Goal: Information Seeking & Learning: Learn about a topic

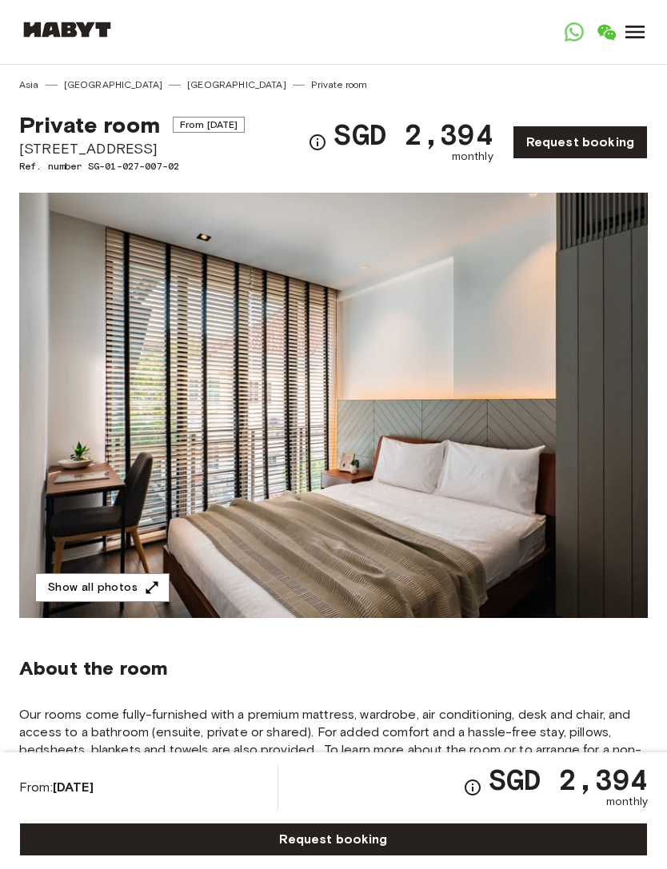
click at [62, 587] on button "Show all photos" at bounding box center [102, 589] width 134 height 30
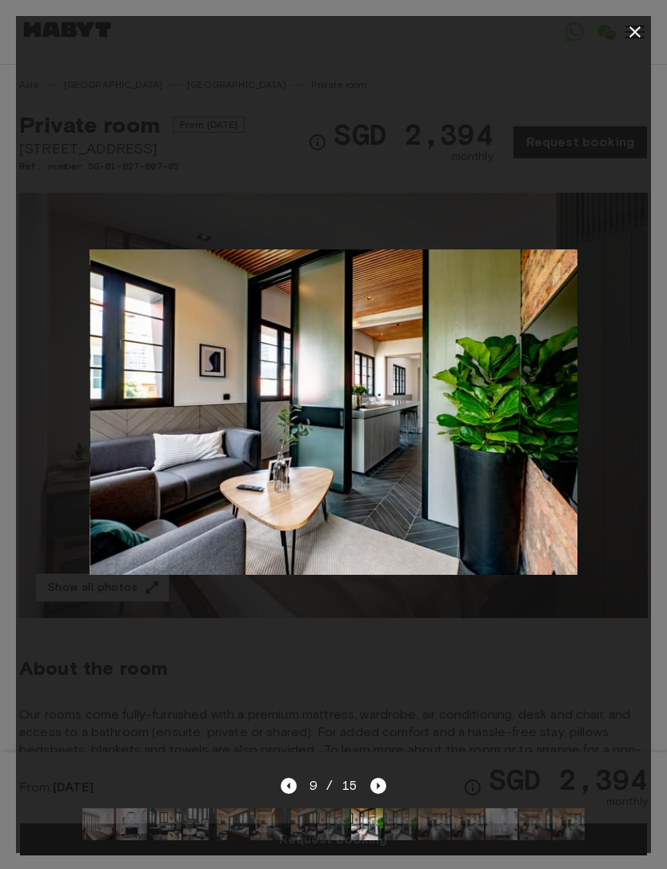
click at [99, 694] on div at bounding box center [333, 412] width 635 height 729
click at [83, 704] on div at bounding box center [333, 412] width 635 height 729
click at [535, 657] on div at bounding box center [333, 412] width 635 height 729
click at [645, 39] on button "button" at bounding box center [635, 32] width 32 height 32
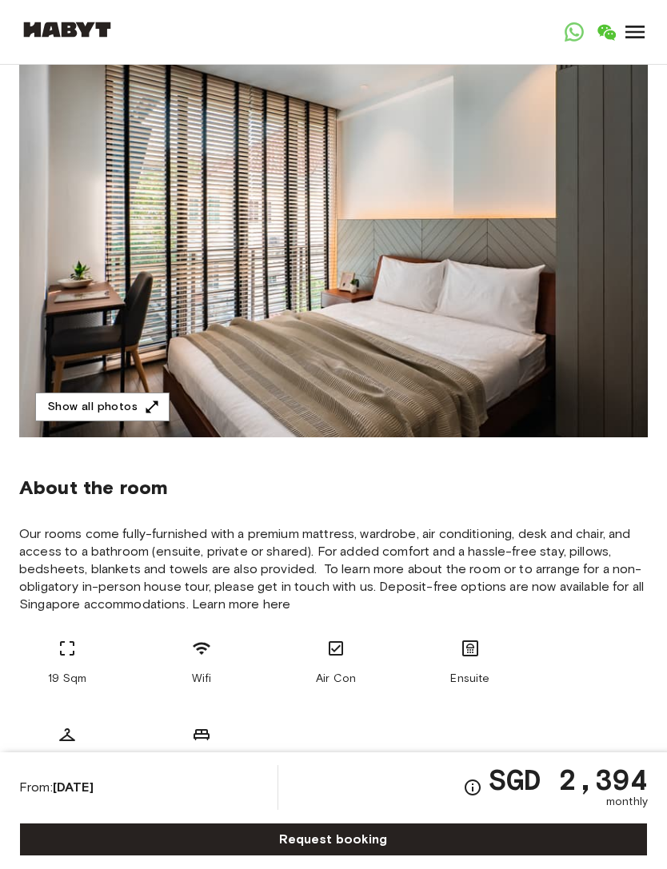
scroll to position [177, 0]
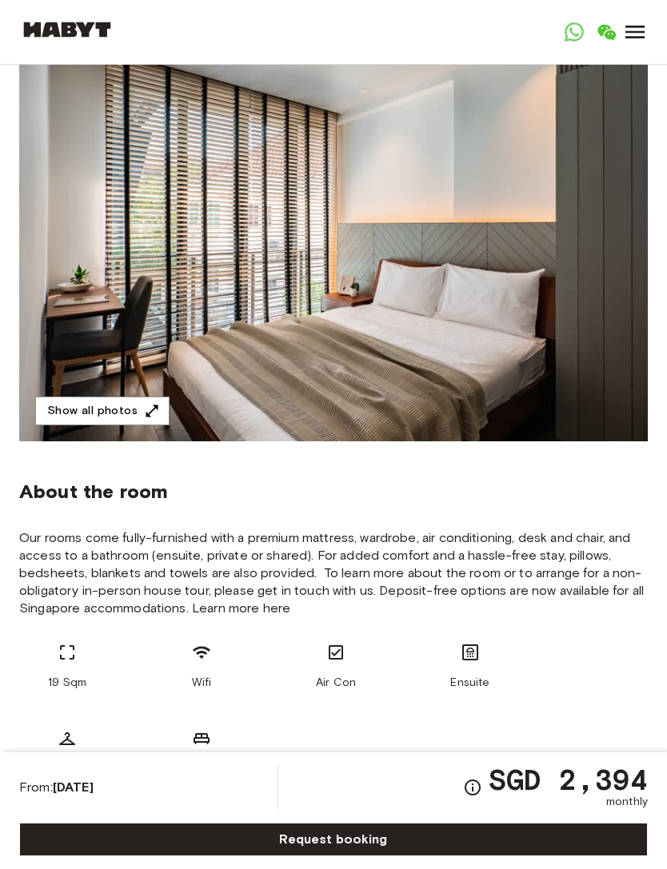
click at [610, 522] on div "About the room Our rooms come fully-furnished with a premium mattress, wardrobe…" at bounding box center [333, 623] width 629 height 362
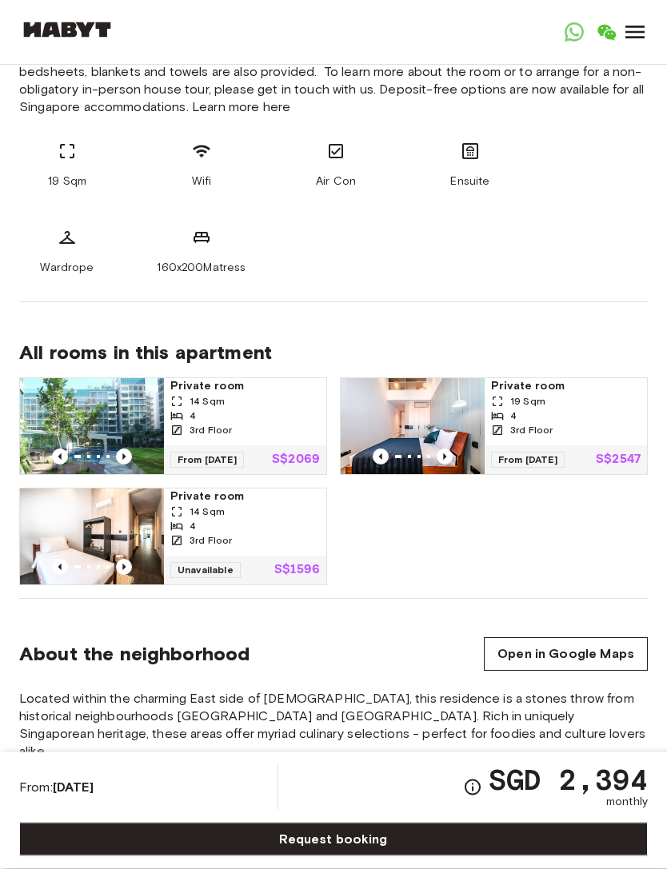
scroll to position [675, 0]
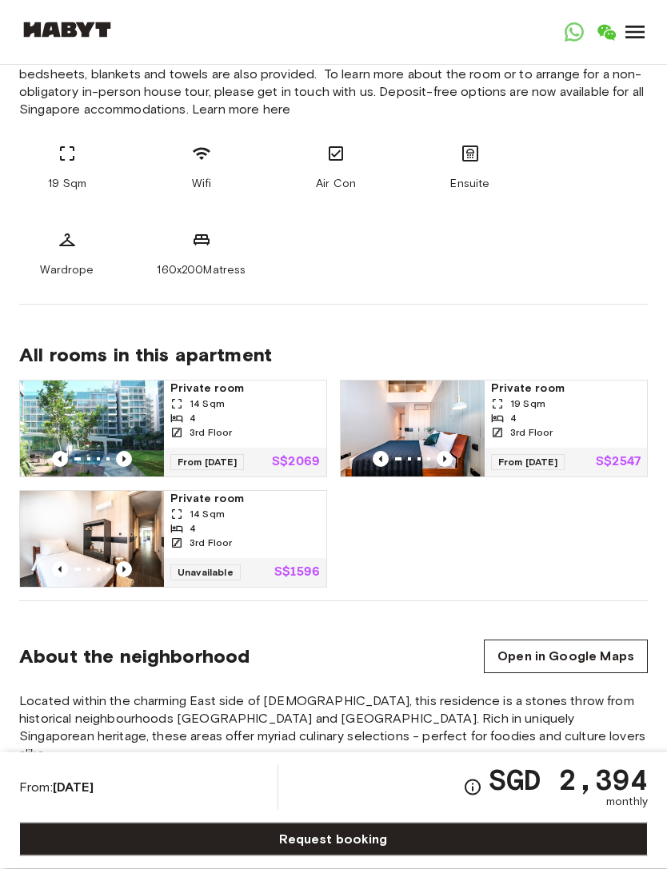
click at [607, 435] on div "3rd Floor" at bounding box center [566, 433] width 150 height 14
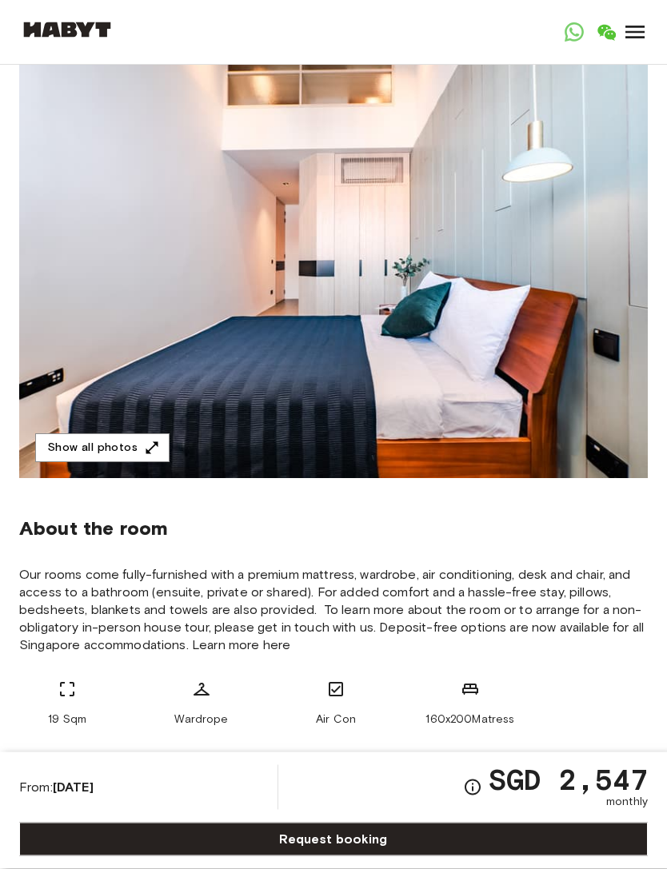
scroll to position [140, 0]
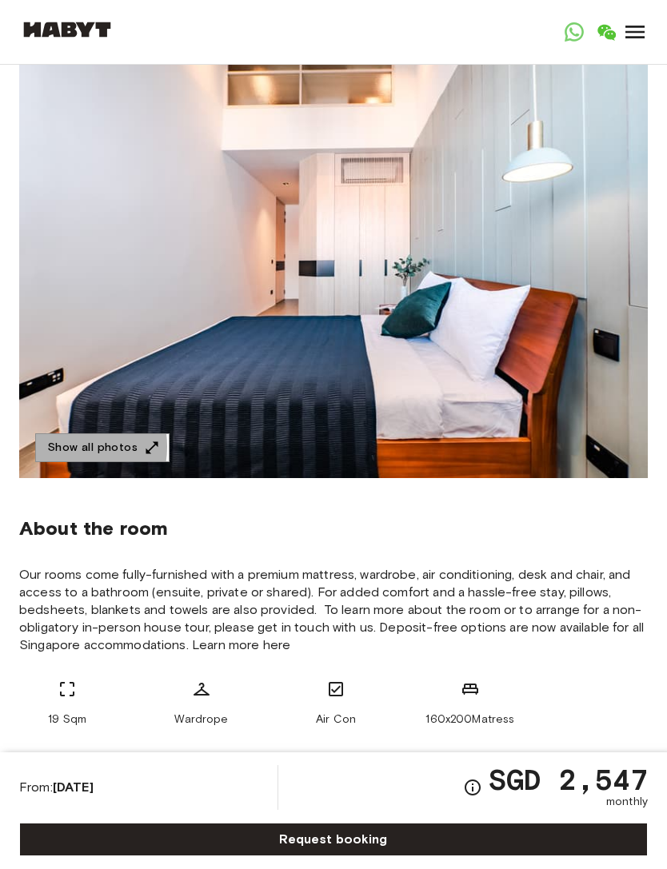
click at [65, 447] on button "Show all photos" at bounding box center [102, 449] width 134 height 30
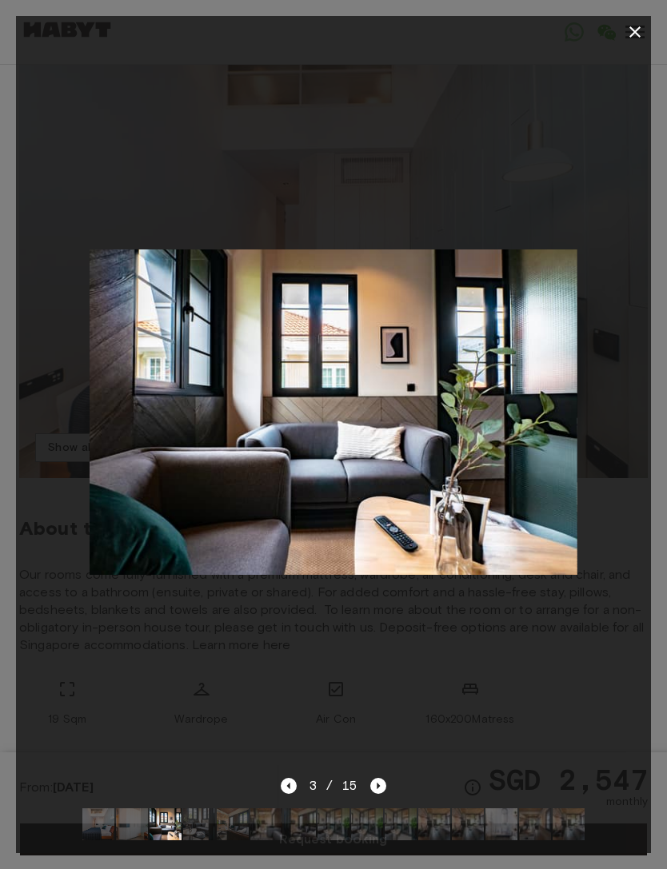
click at [196, 829] on img at bounding box center [199, 825] width 32 height 32
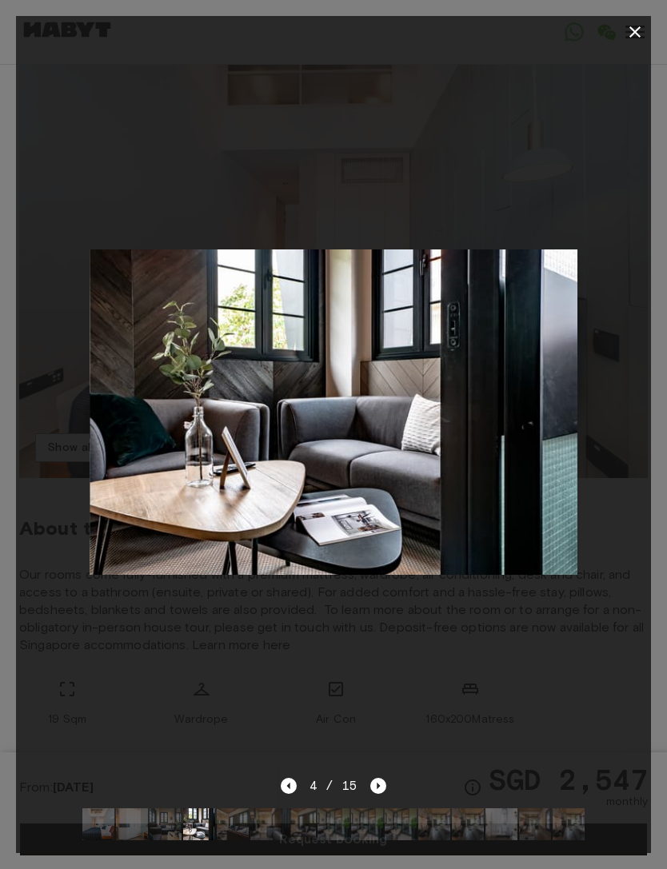
click at [244, 840] on img at bounding box center [233, 825] width 32 height 32
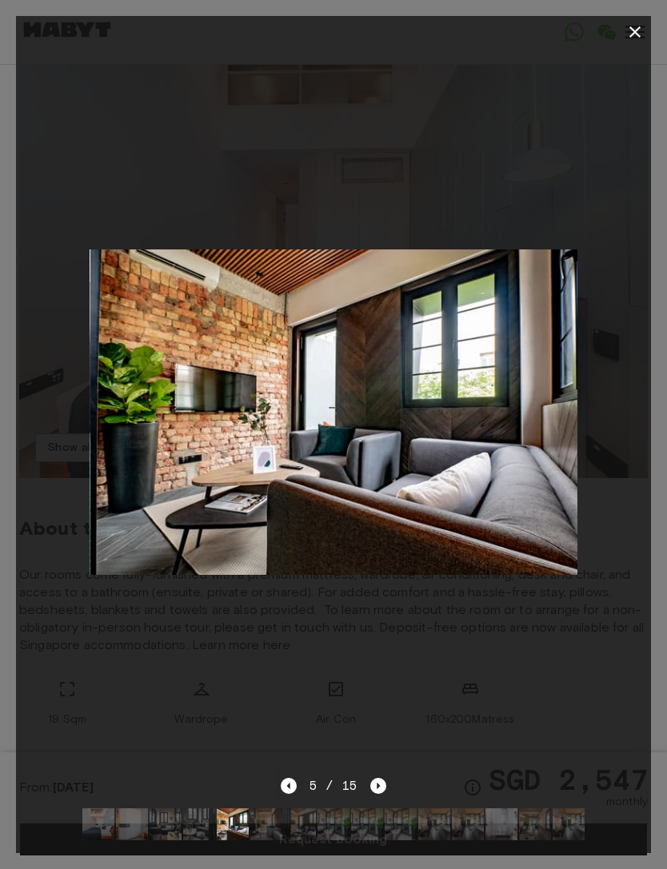
click at [272, 829] on img at bounding box center [266, 825] width 32 height 32
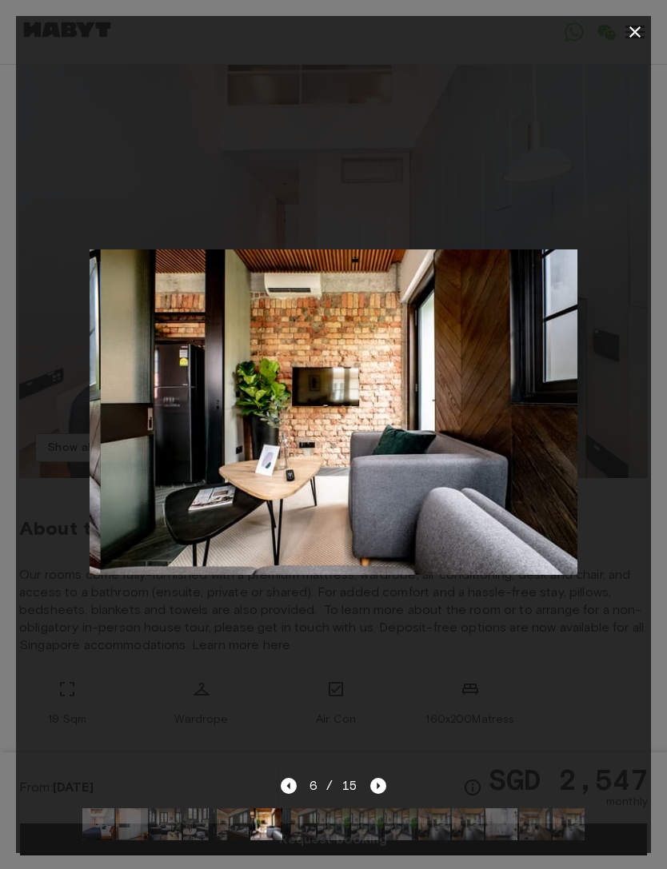
click at [88, 696] on div at bounding box center [333, 412] width 635 height 729
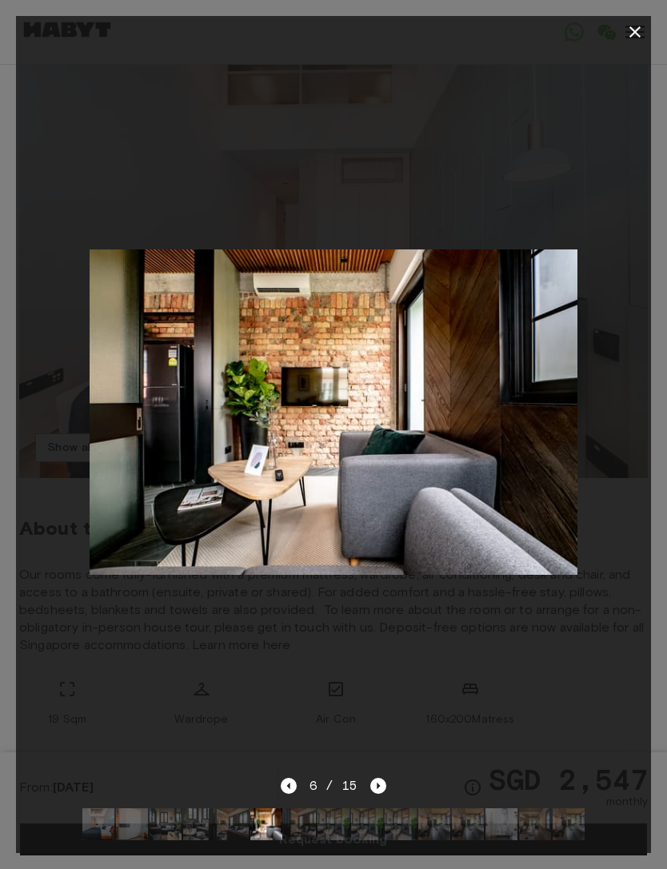
click at [34, 636] on div at bounding box center [333, 412] width 635 height 729
click at [623, 26] on button "button" at bounding box center [635, 32] width 32 height 32
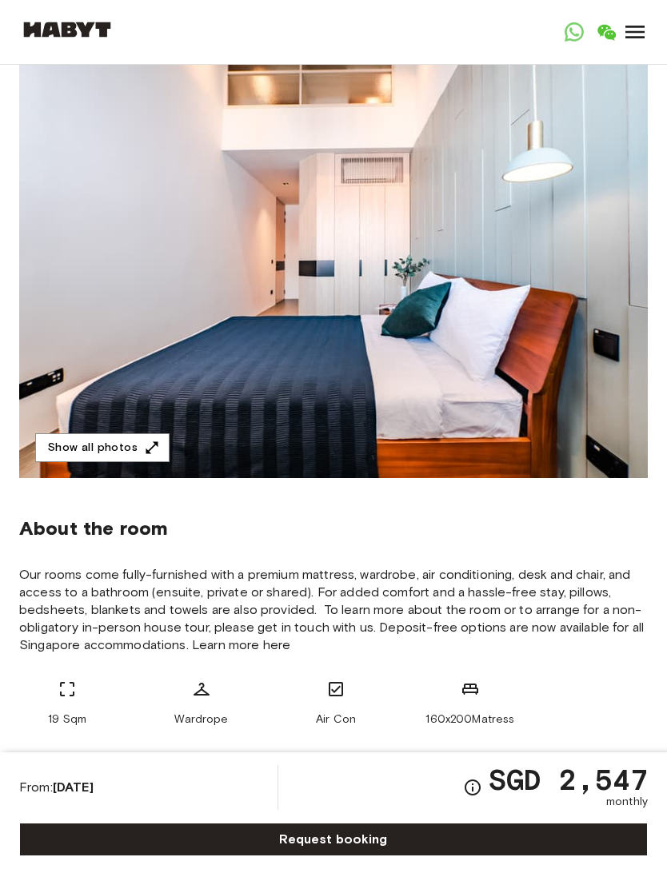
click at [82, 36] on img at bounding box center [67, 30] width 96 height 16
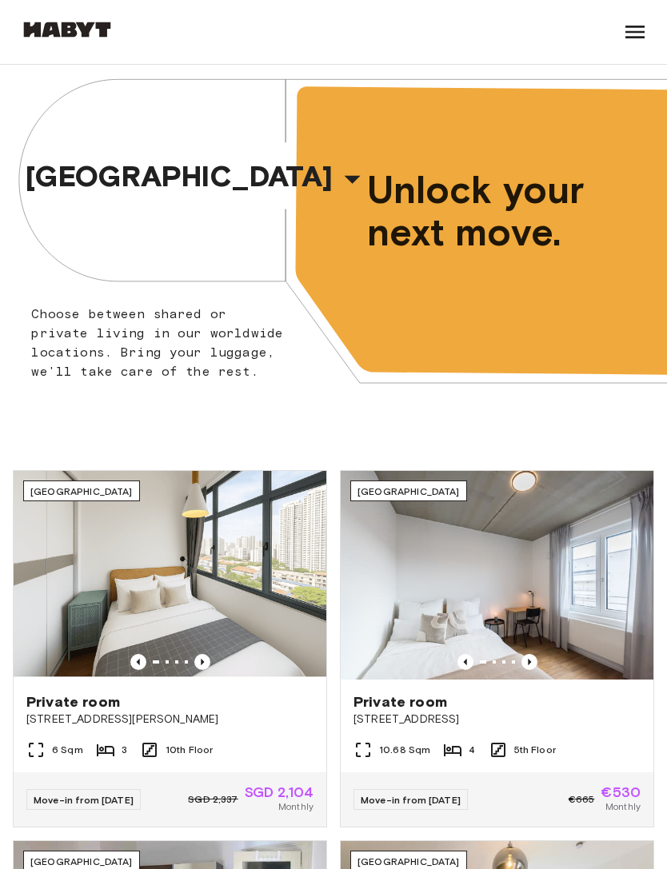
click at [345, 181] on icon "button" at bounding box center [353, 180] width 16 height 8
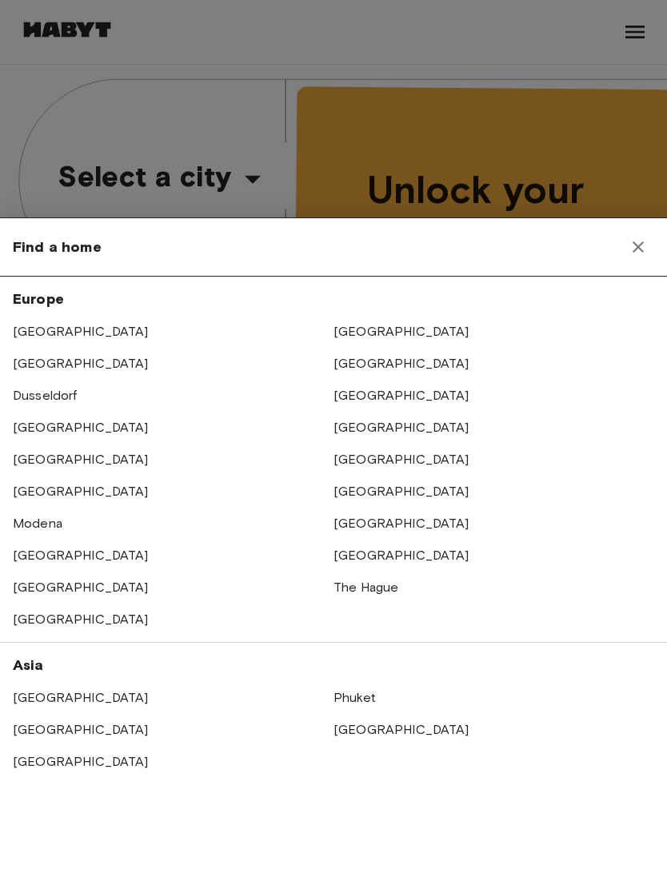
click at [354, 730] on link "[GEOGRAPHIC_DATA]" at bounding box center [402, 729] width 136 height 15
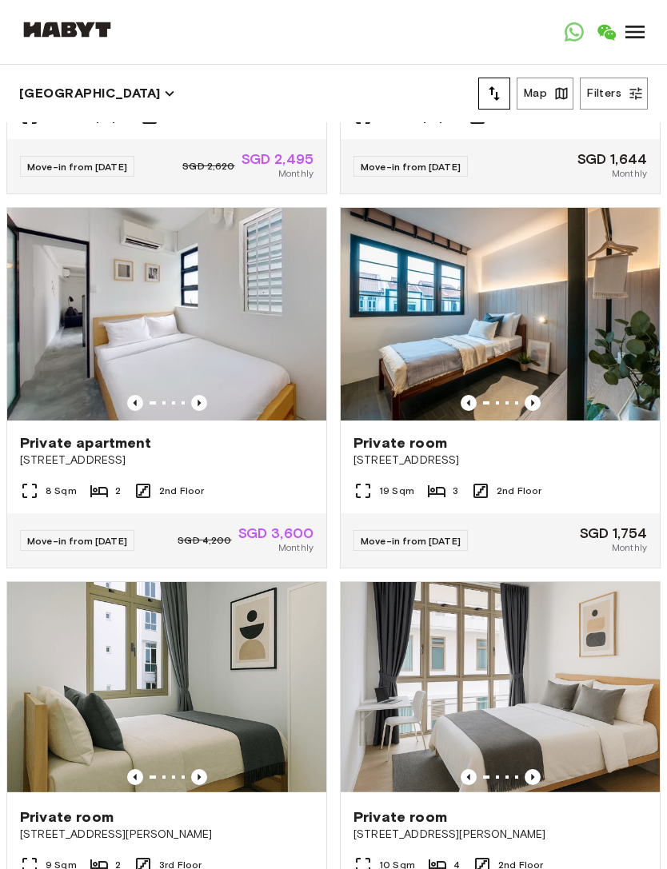
scroll to position [2537, 0]
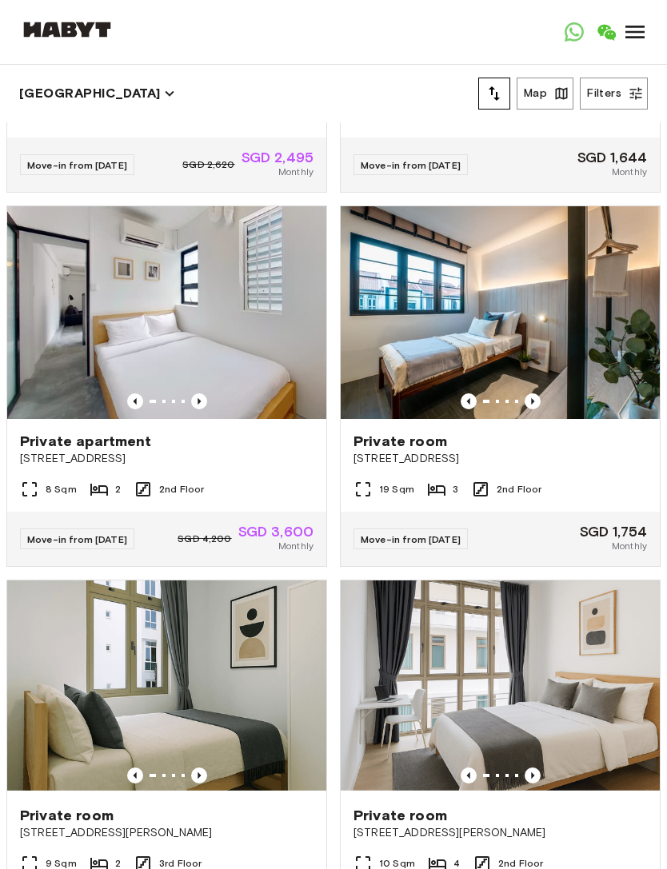
click at [198, 402] on icon "Previous image" at bounding box center [199, 401] width 3 height 6
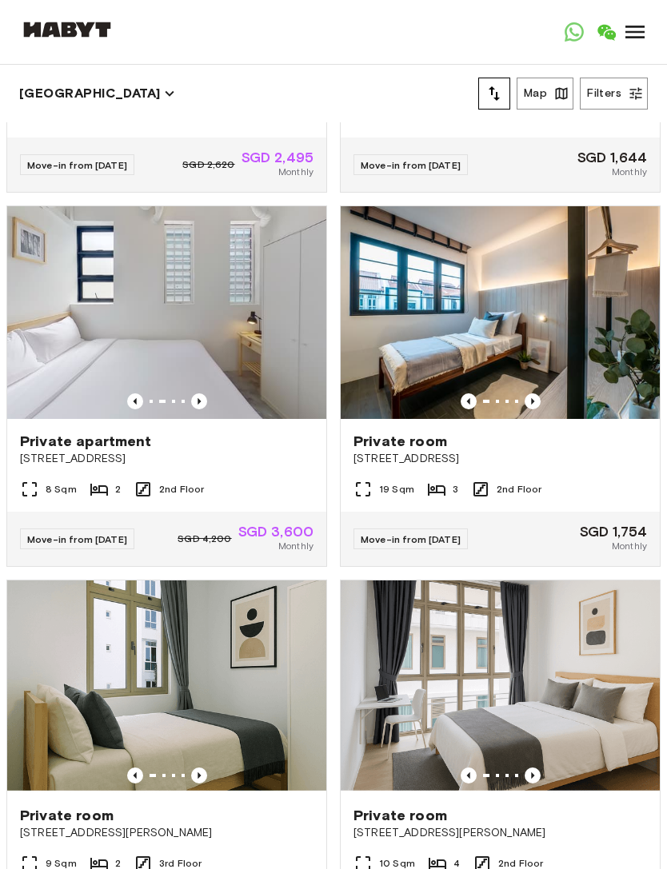
click at [198, 404] on icon "Previous image" at bounding box center [199, 401] width 3 height 6
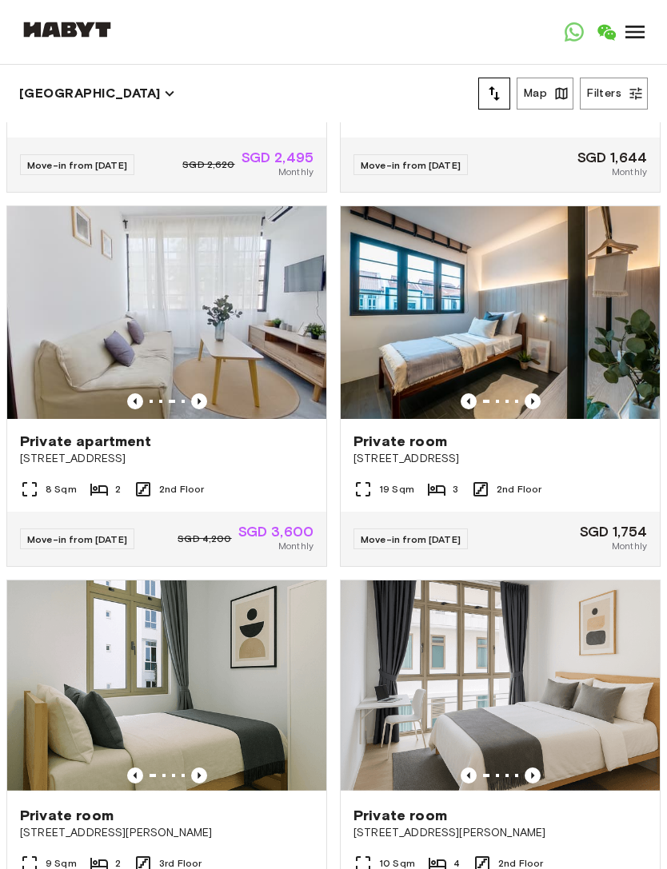
click at [197, 402] on icon "Previous image" at bounding box center [199, 402] width 16 height 16
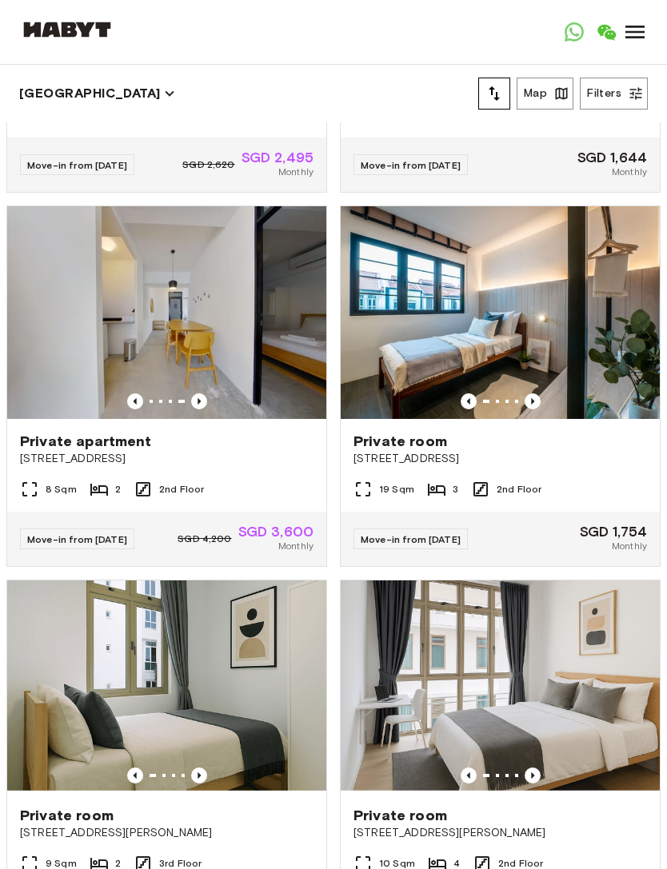
click at [198, 402] on icon "Previous image" at bounding box center [199, 401] width 3 height 6
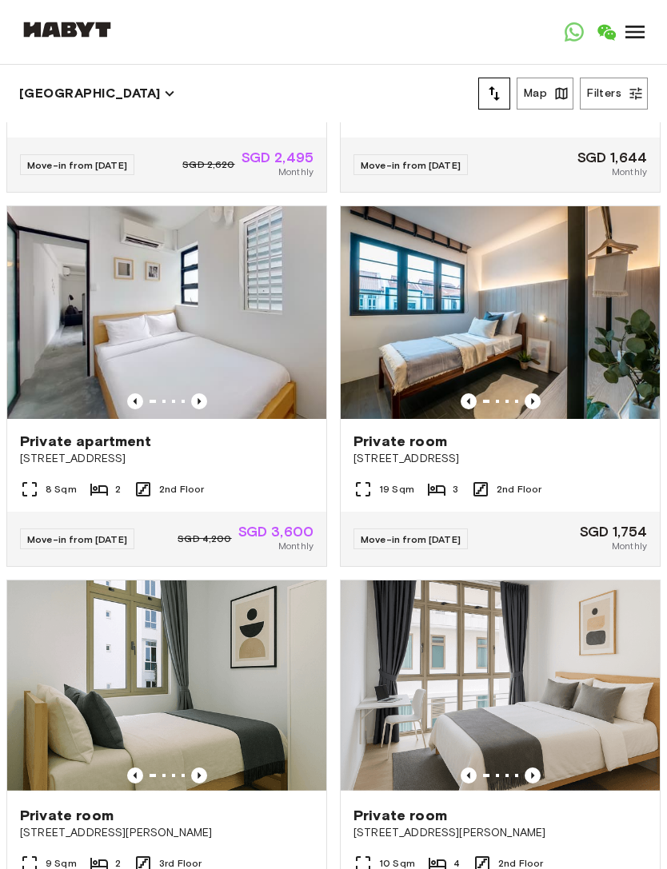
click at [201, 402] on icon "Previous image" at bounding box center [199, 402] width 16 height 16
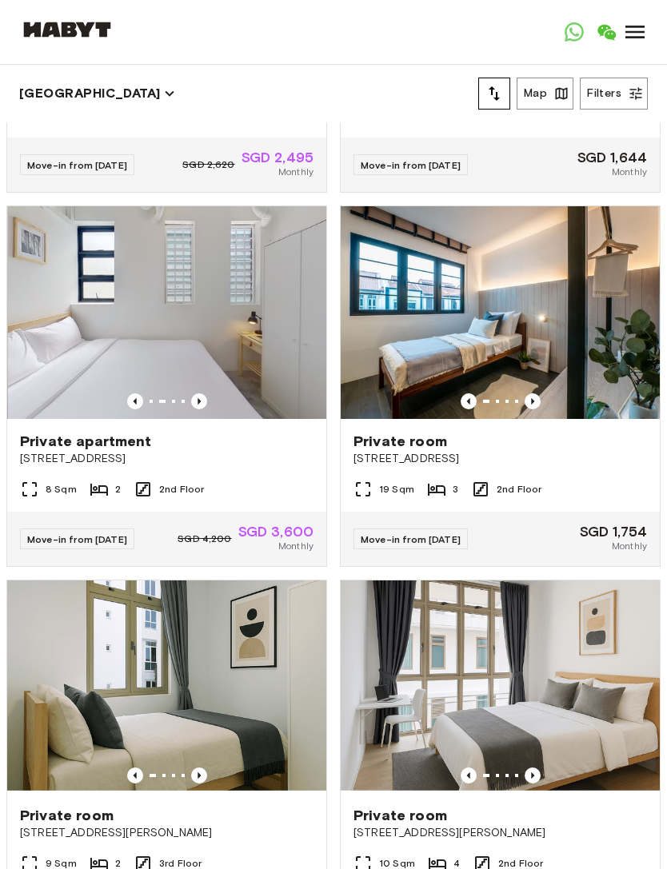
click at [202, 398] on icon "Previous image" at bounding box center [199, 402] width 16 height 16
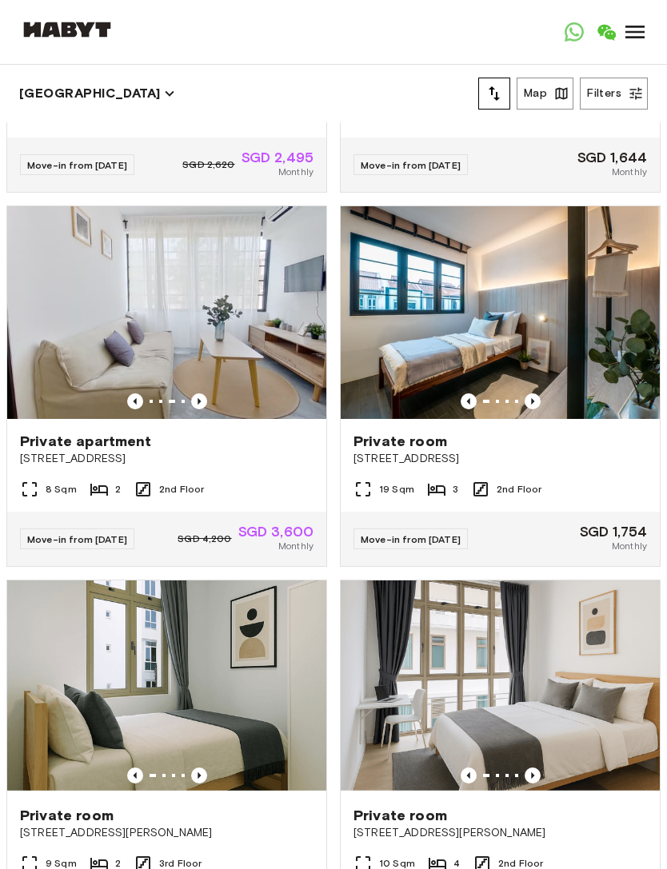
click at [203, 401] on icon "Previous image" at bounding box center [199, 402] width 16 height 16
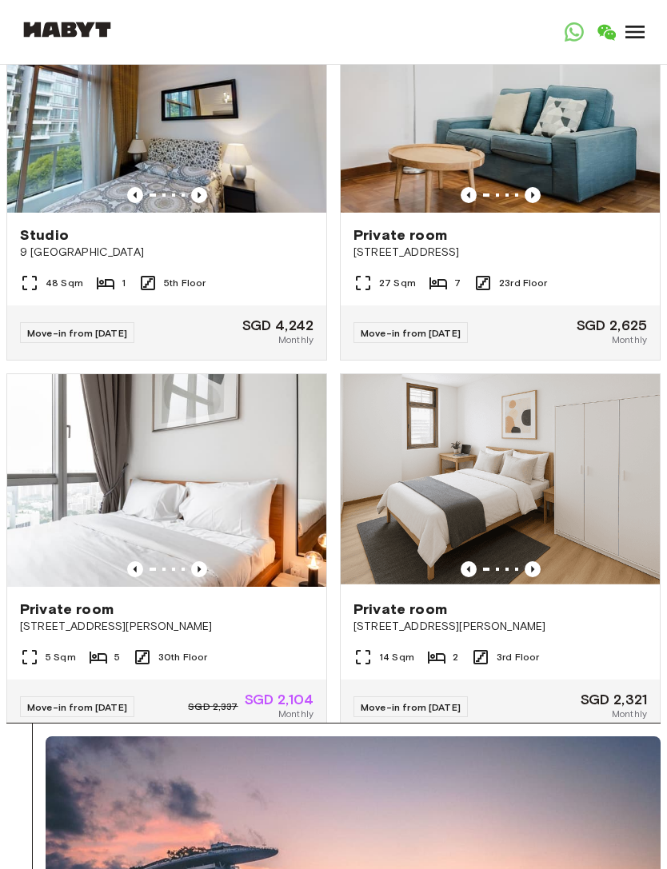
scroll to position [3721, 0]
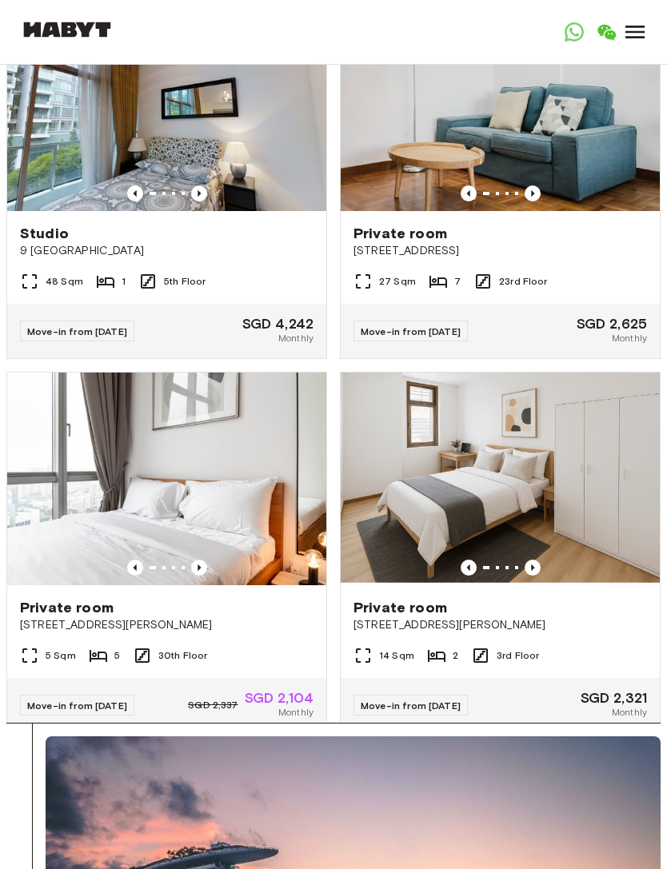
click at [193, 570] on icon "Previous image" at bounding box center [199, 568] width 16 height 16
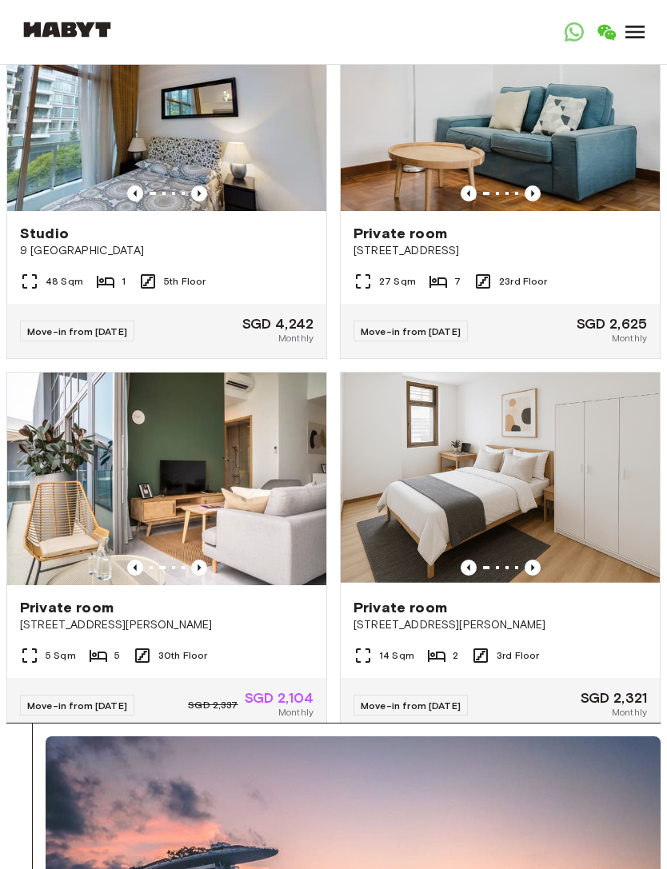
click at [133, 574] on icon "Previous image" at bounding box center [135, 568] width 16 height 16
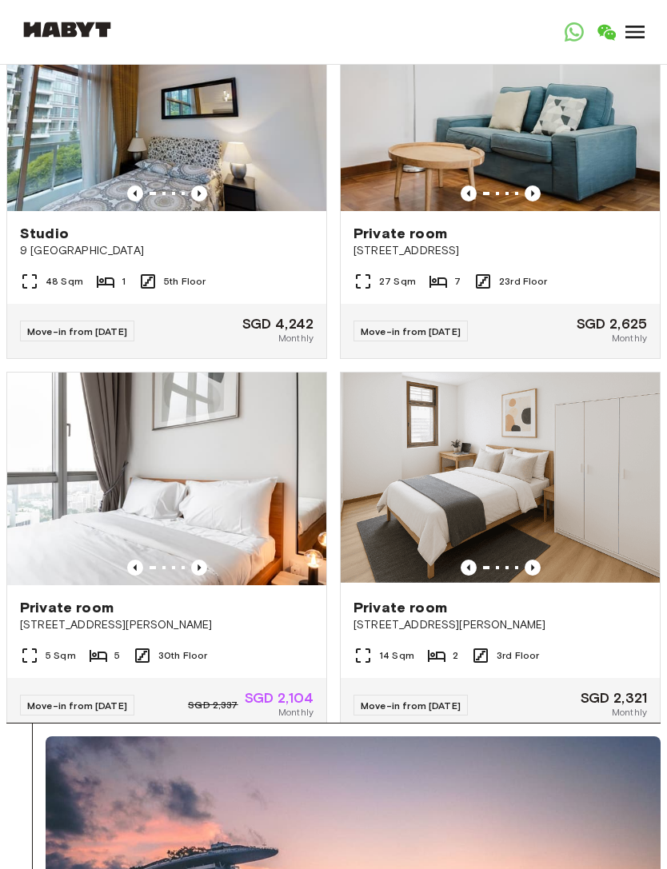
click at [201, 570] on icon "Previous image" at bounding box center [199, 568] width 16 height 16
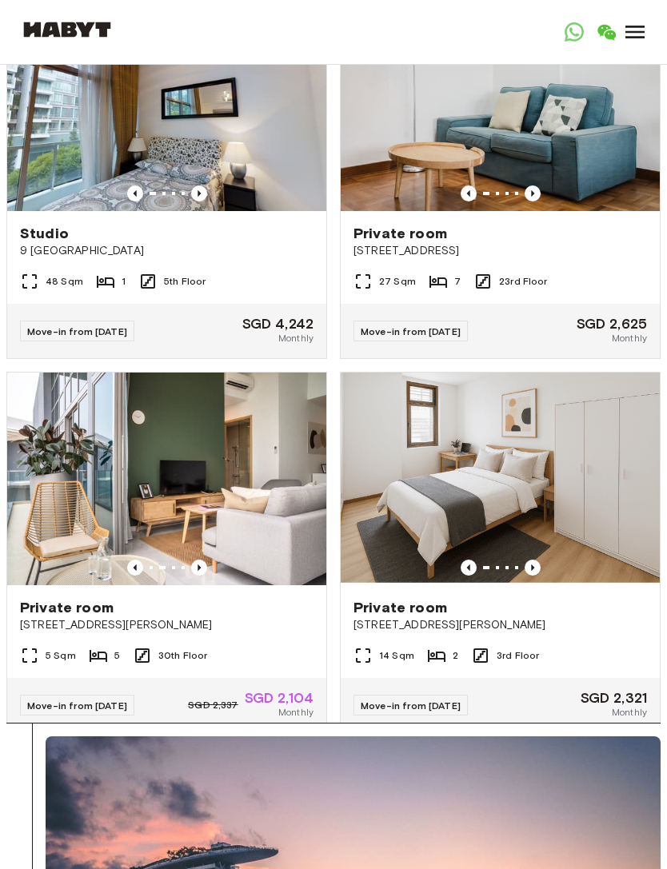
click at [197, 568] on icon "Previous image" at bounding box center [199, 568] width 16 height 16
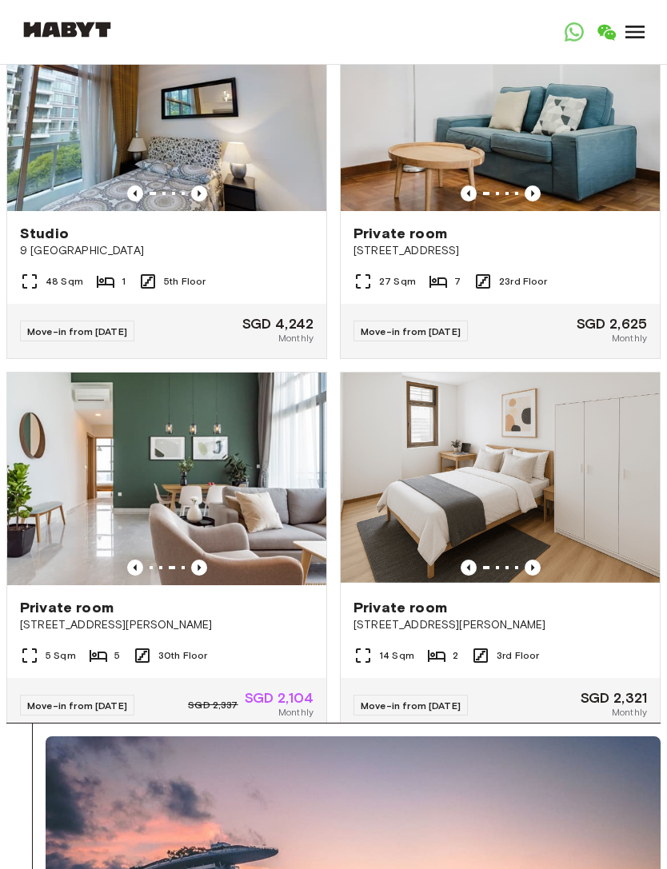
click at [199, 570] on icon "Previous image" at bounding box center [199, 568] width 3 height 6
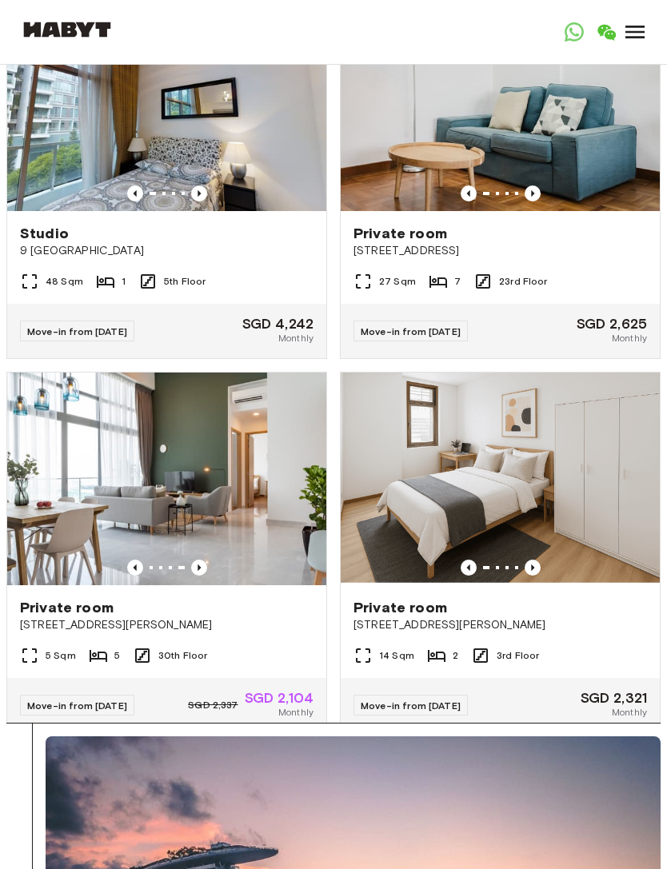
click at [194, 568] on icon "Previous image" at bounding box center [199, 568] width 16 height 16
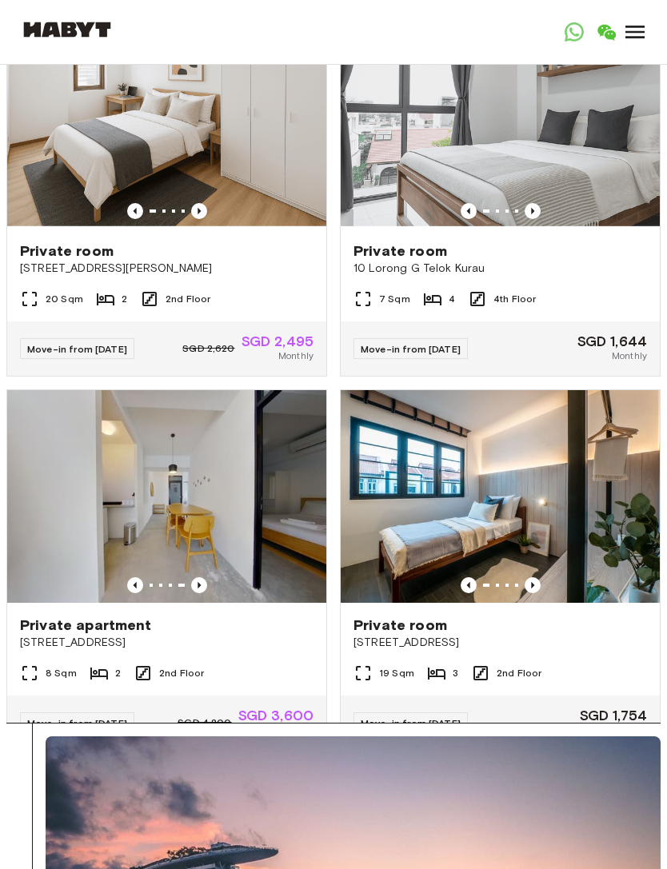
scroll to position [2197, 0]
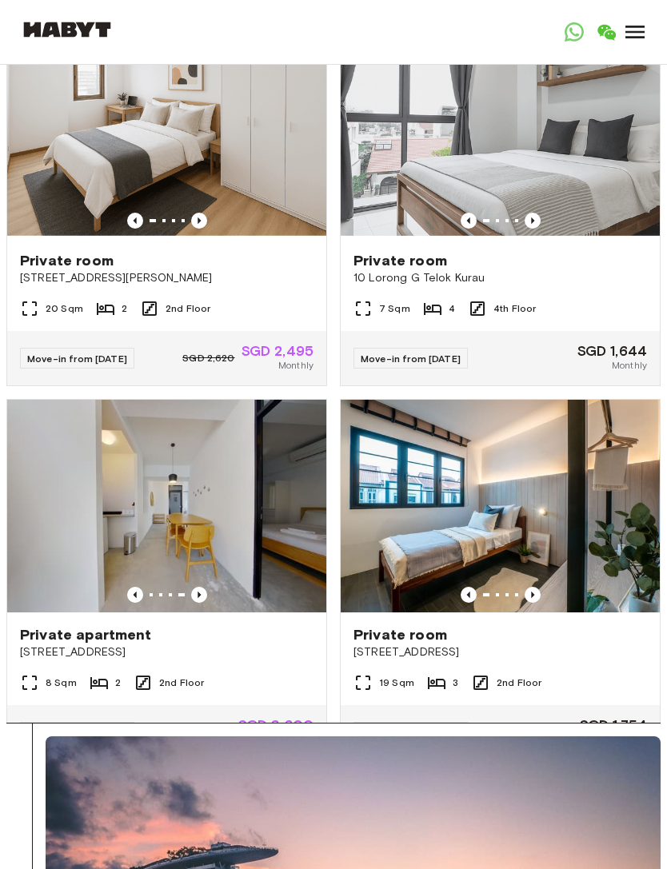
click at [128, 595] on icon "Previous image" at bounding box center [135, 595] width 16 height 16
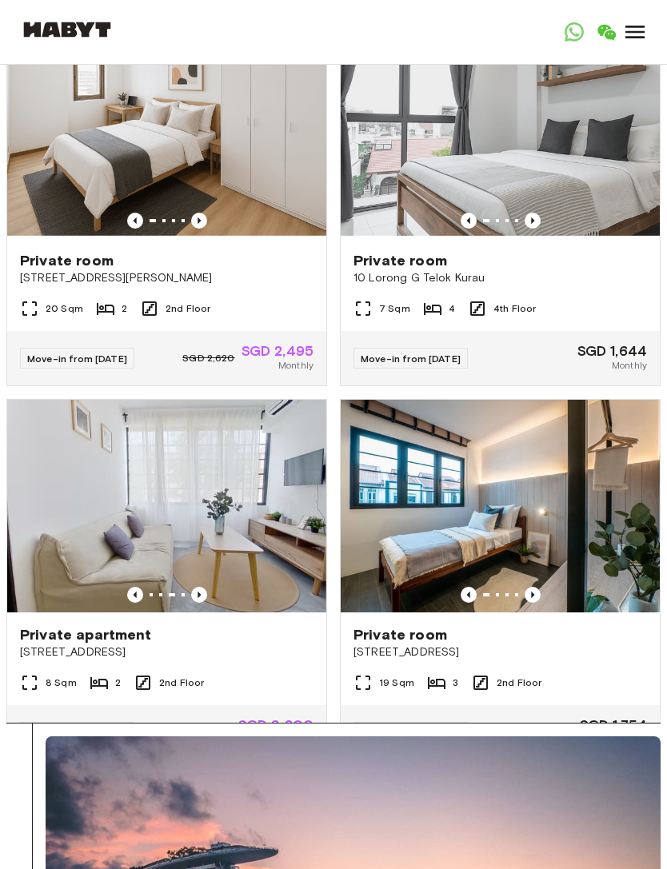
click at [135, 596] on icon "Previous image" at bounding box center [134, 595] width 3 height 6
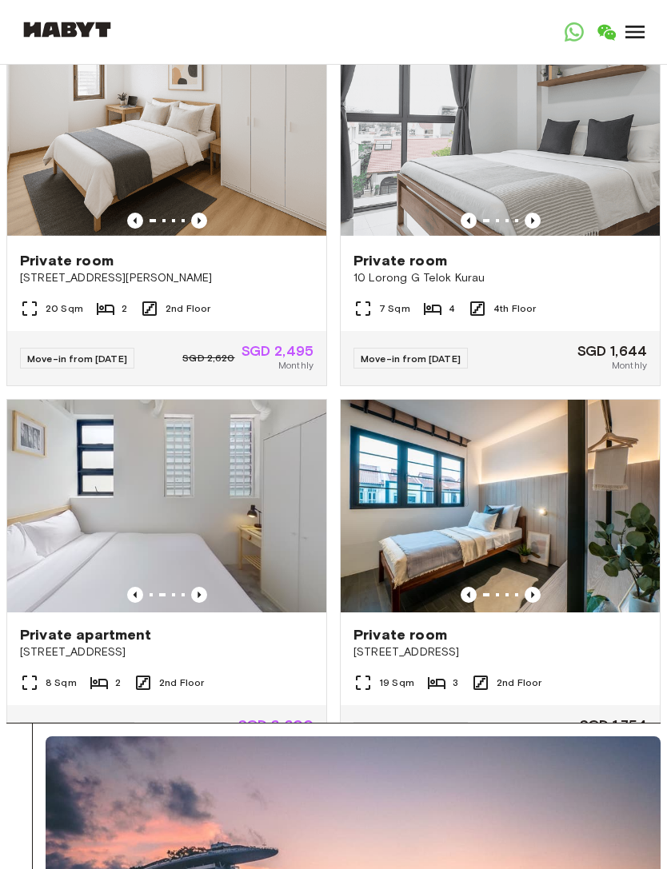
click at [198, 599] on icon "Previous image" at bounding box center [199, 595] width 16 height 16
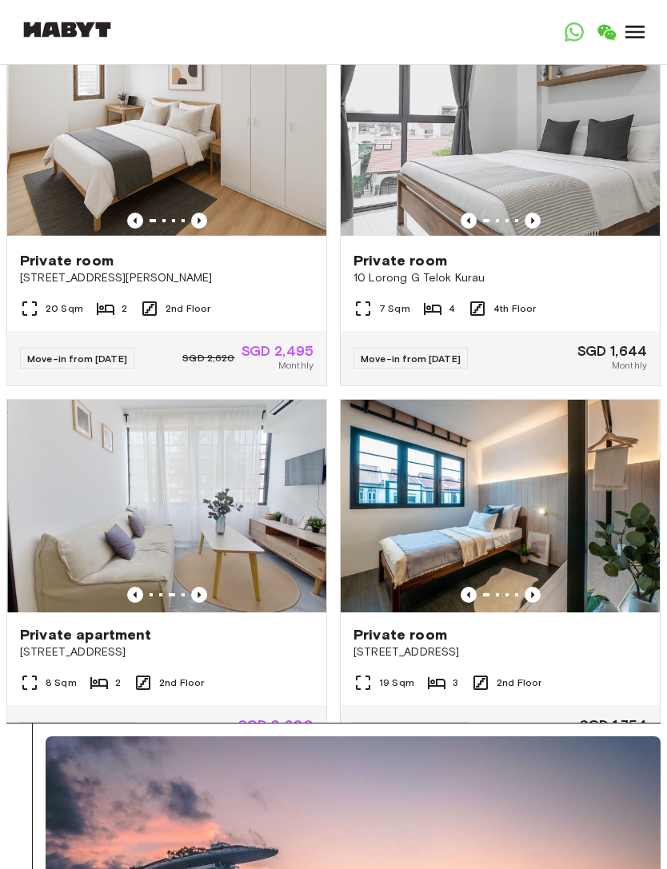
click at [194, 596] on icon "Previous image" at bounding box center [199, 595] width 16 height 16
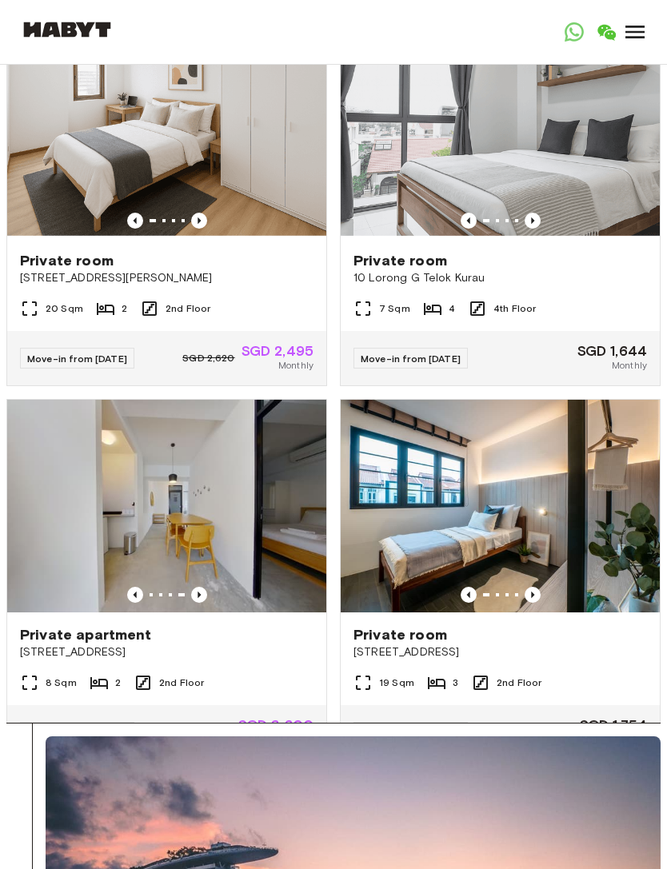
click at [120, 586] on img at bounding box center [166, 506] width 319 height 213
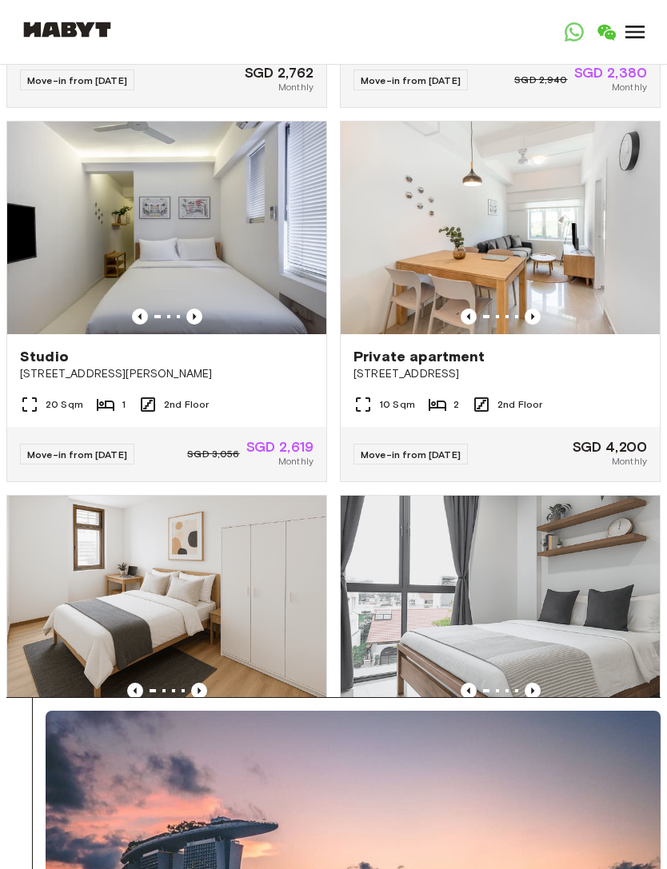
scroll to position [1693, 0]
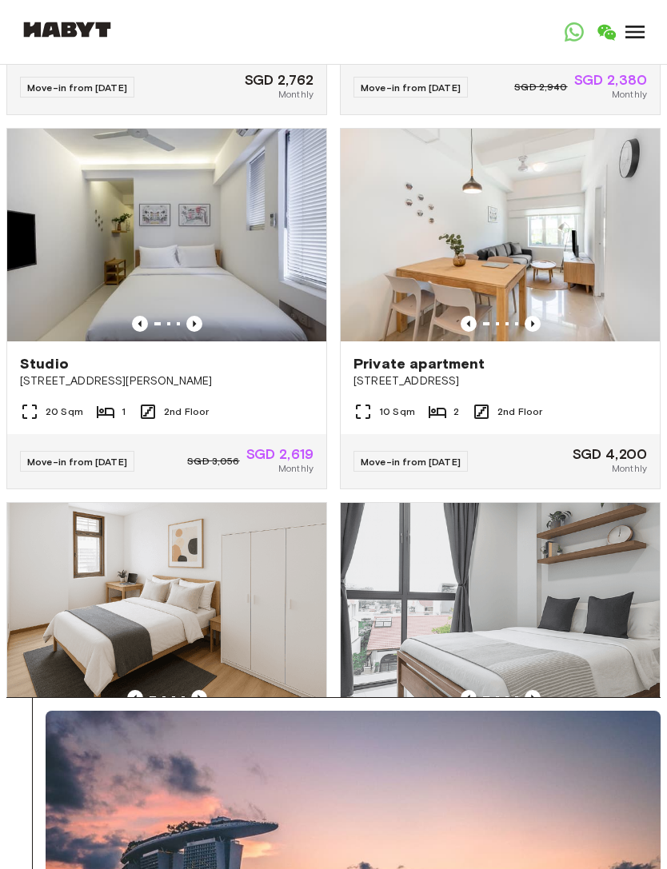
click at [611, 280] on img at bounding box center [500, 235] width 319 height 213
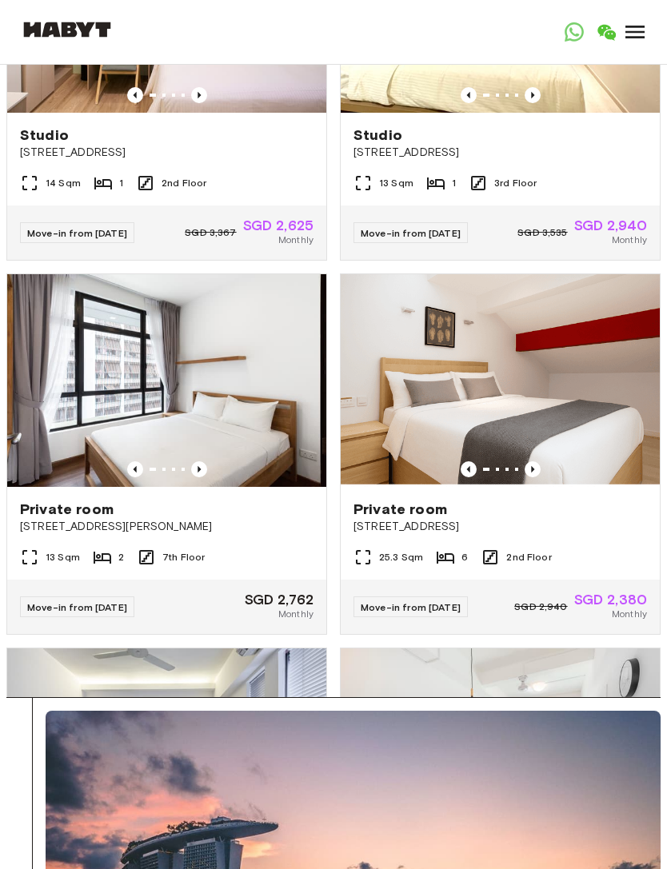
scroll to position [1174, 0]
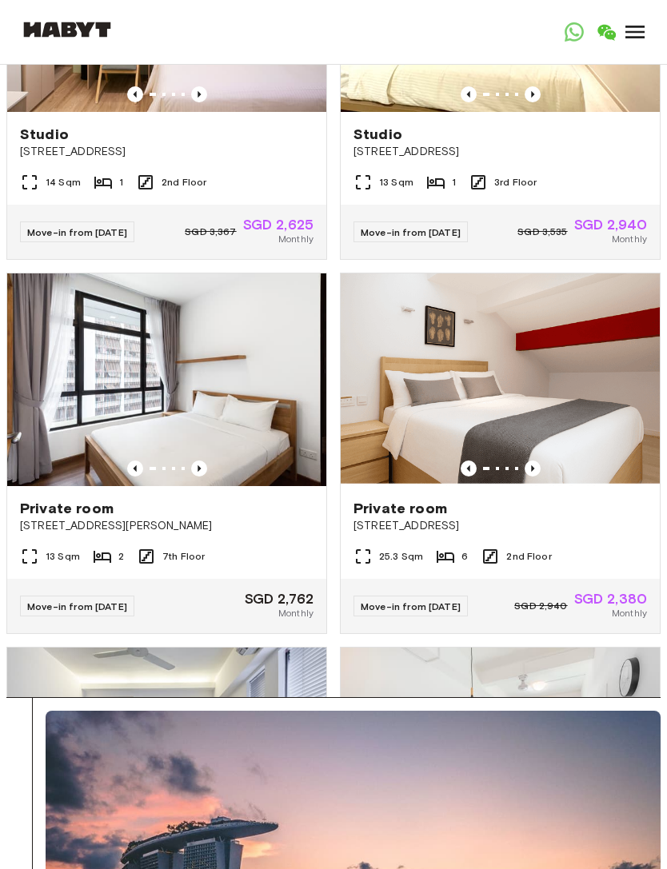
click at [538, 470] on icon "Previous image" at bounding box center [533, 469] width 16 height 16
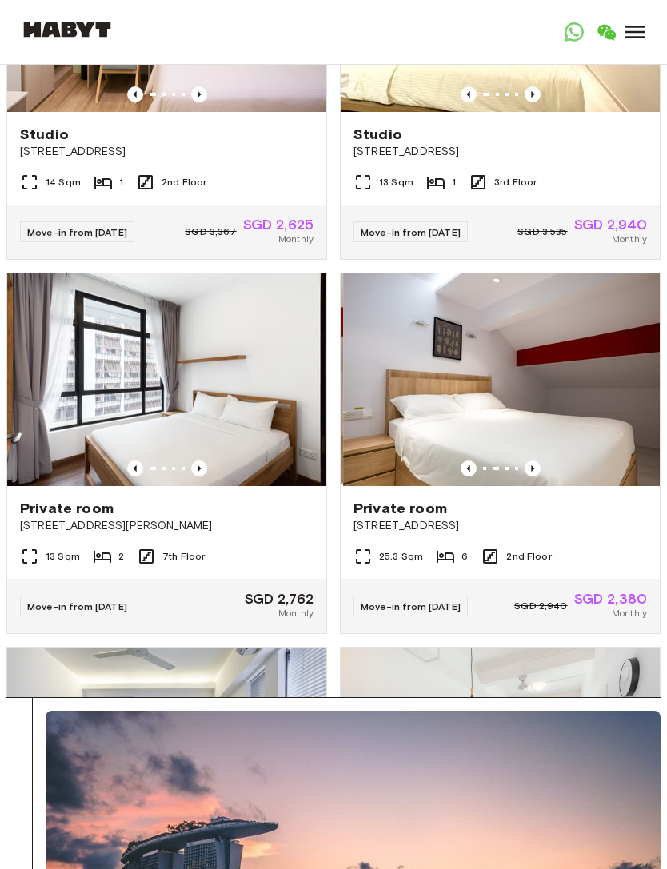
click at [540, 466] on icon "Previous image" at bounding box center [533, 469] width 16 height 16
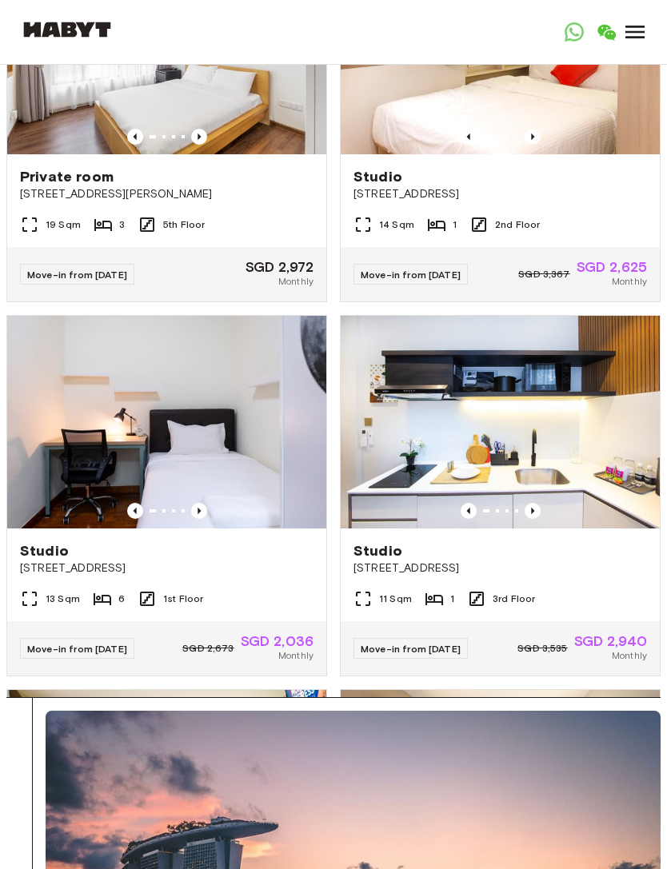
scroll to position [383, 0]
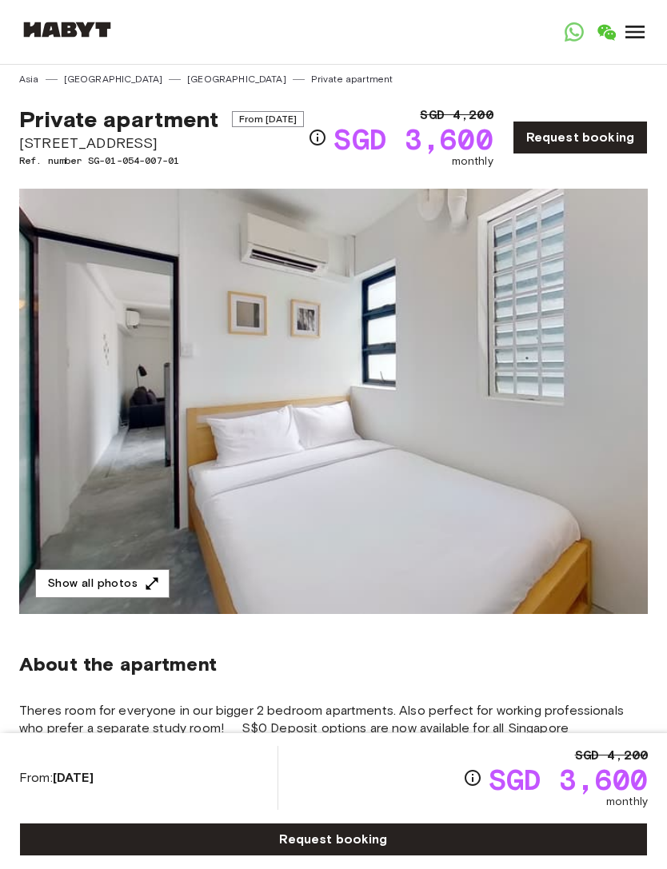
scroll to position [6, 0]
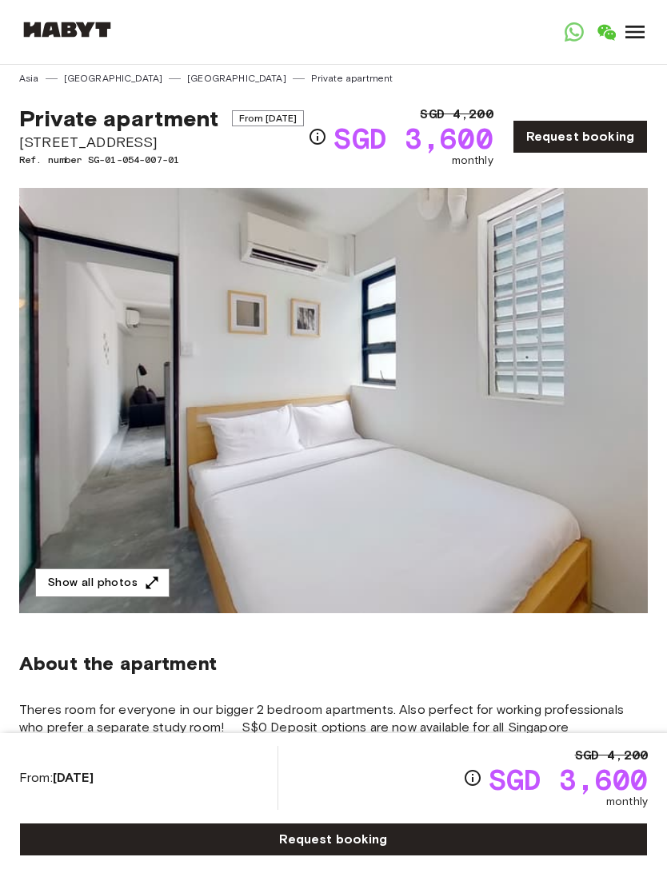
click at [108, 598] on button "Show all photos" at bounding box center [102, 584] width 134 height 30
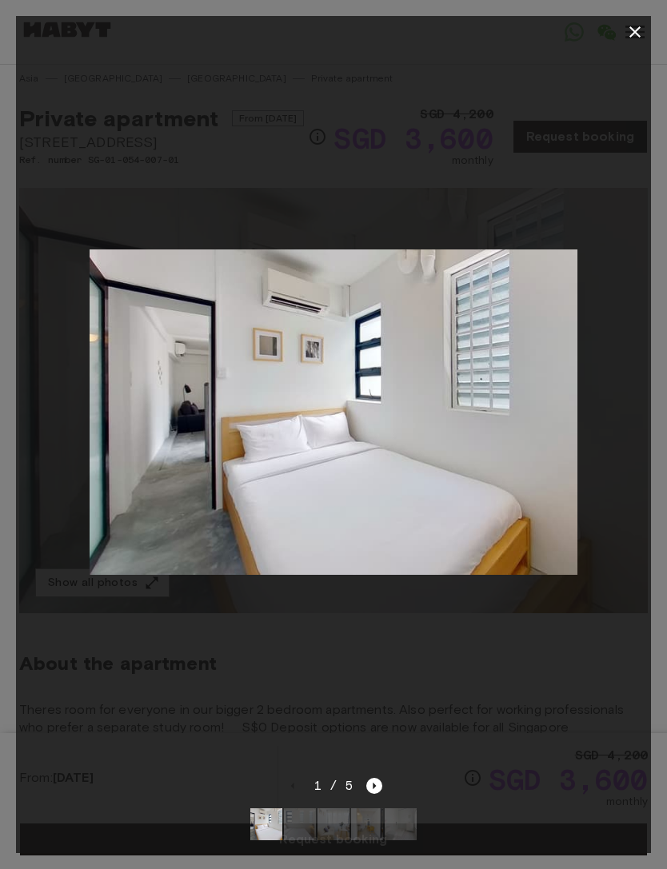
click at [301, 830] on img at bounding box center [300, 825] width 32 height 32
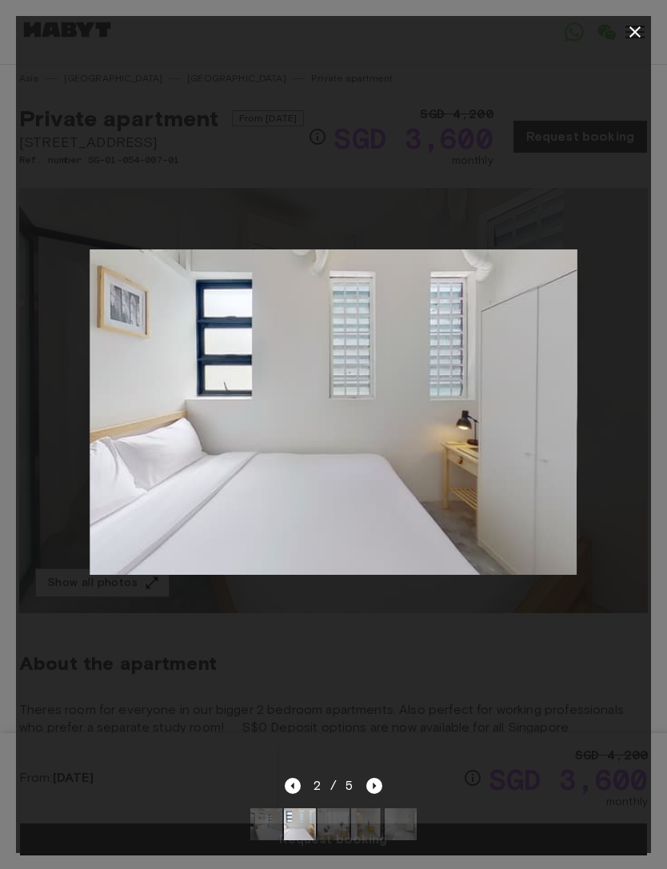
click at [334, 821] on img at bounding box center [334, 825] width 32 height 32
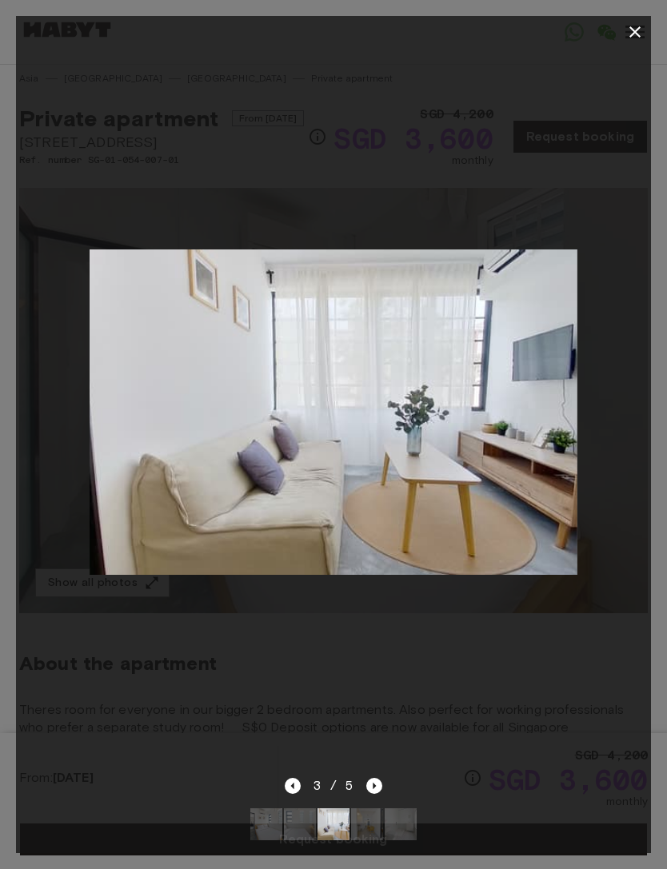
click at [364, 819] on img at bounding box center [367, 825] width 32 height 32
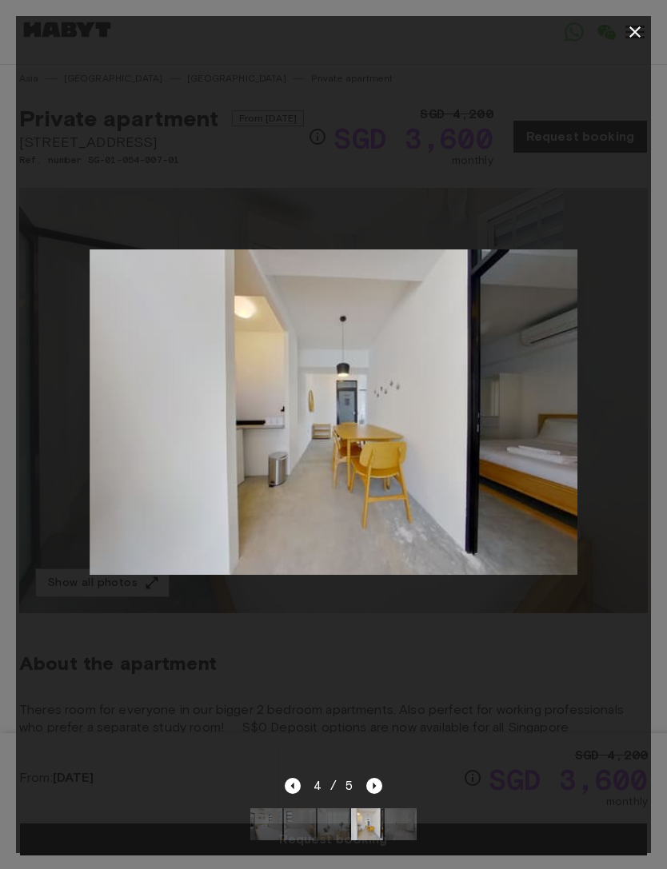
click at [385, 823] on img at bounding box center [401, 825] width 32 height 32
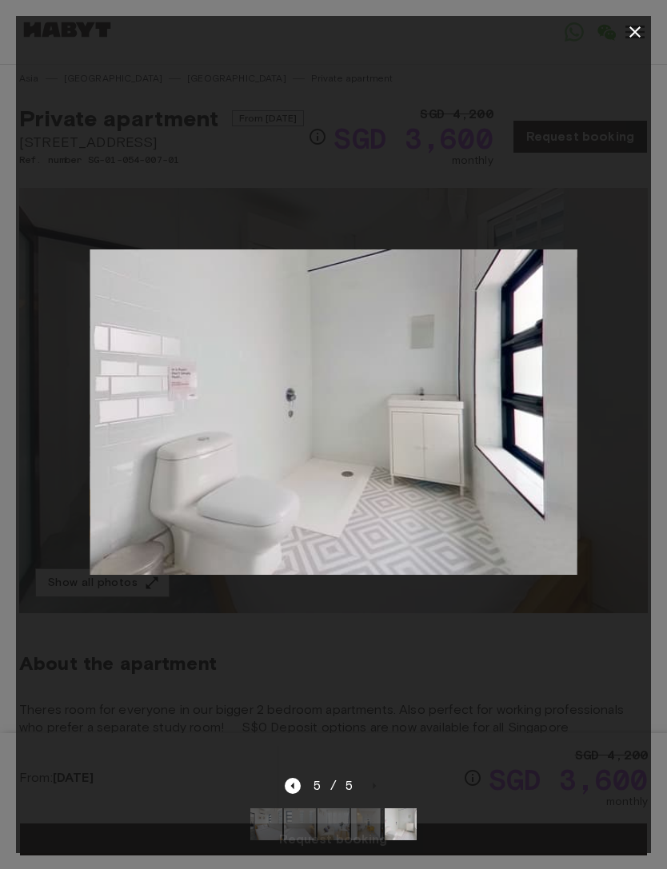
click at [209, 686] on div at bounding box center [333, 412] width 635 height 729
click at [262, 713] on div at bounding box center [333, 412] width 635 height 729
click at [644, 38] on icon "button" at bounding box center [635, 31] width 19 height 19
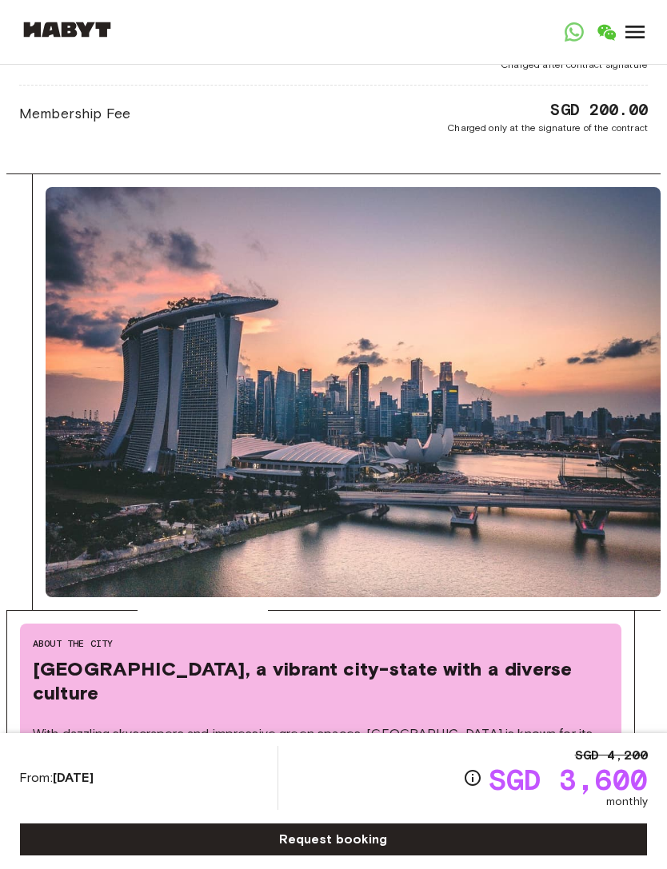
scroll to position [1990, 0]
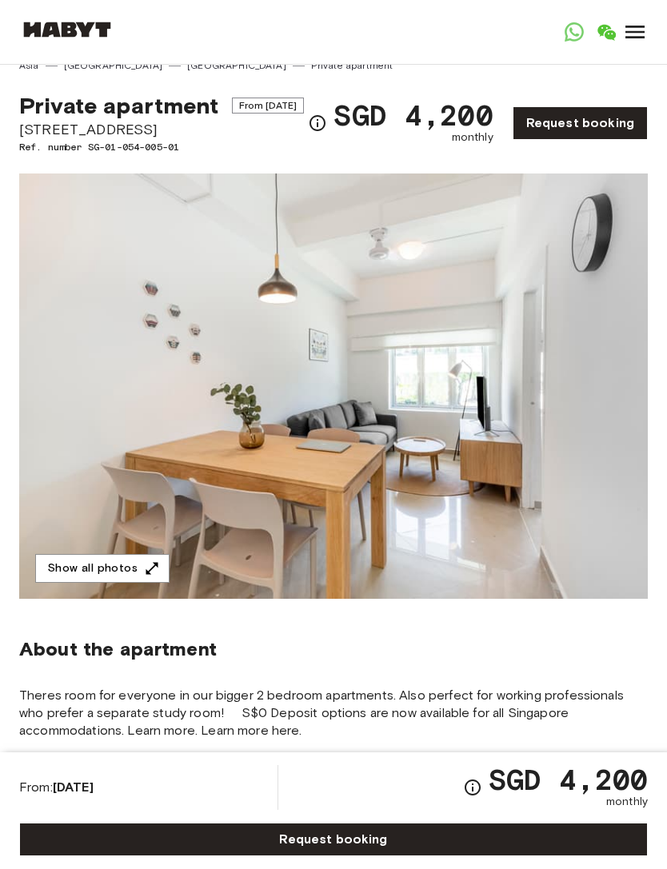
scroll to position [20, 0]
click at [87, 583] on button "Show all photos" at bounding box center [102, 569] width 134 height 30
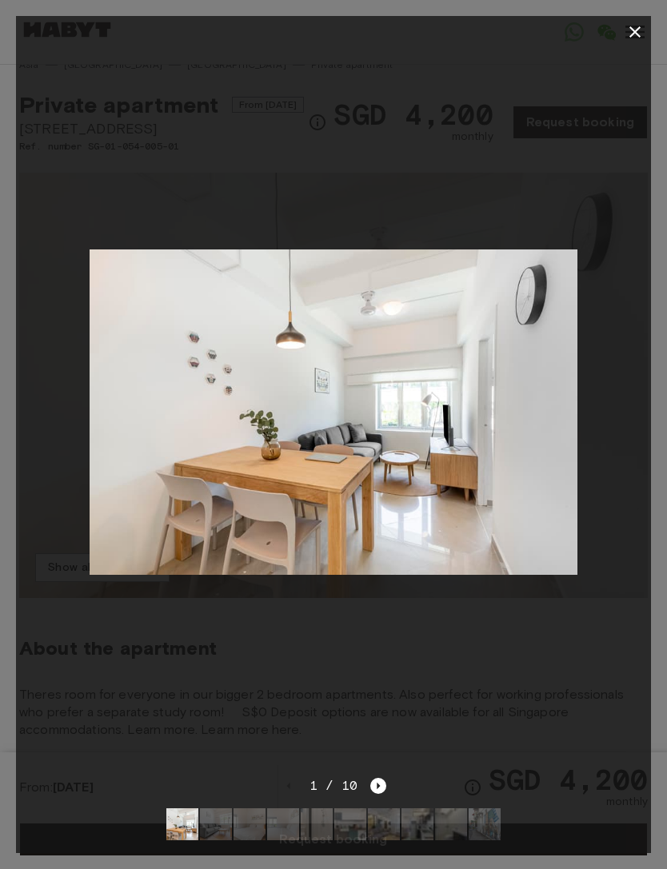
click at [382, 787] on icon "Next image" at bounding box center [378, 786] width 16 height 16
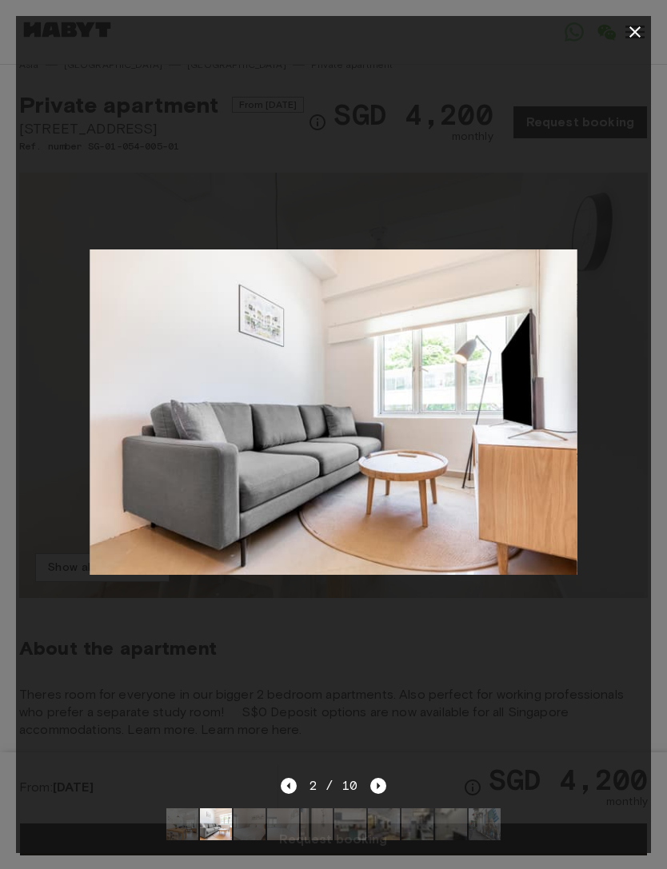
click at [390, 783] on div "2 / 10" at bounding box center [333, 815] width 635 height 77
click at [380, 786] on icon "Next image" at bounding box center [378, 786] width 16 height 16
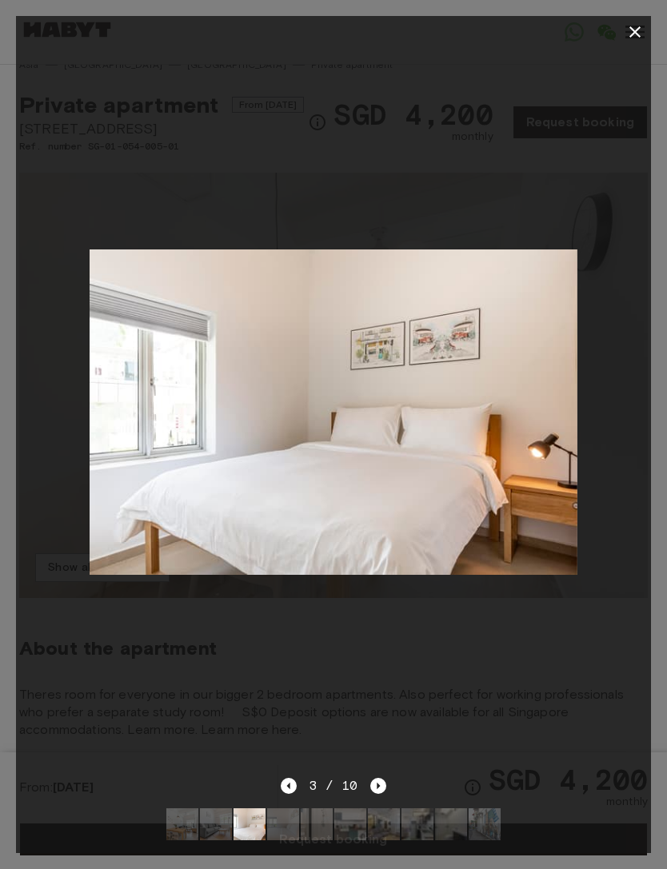
click at [386, 782] on icon "Next image" at bounding box center [378, 786] width 16 height 16
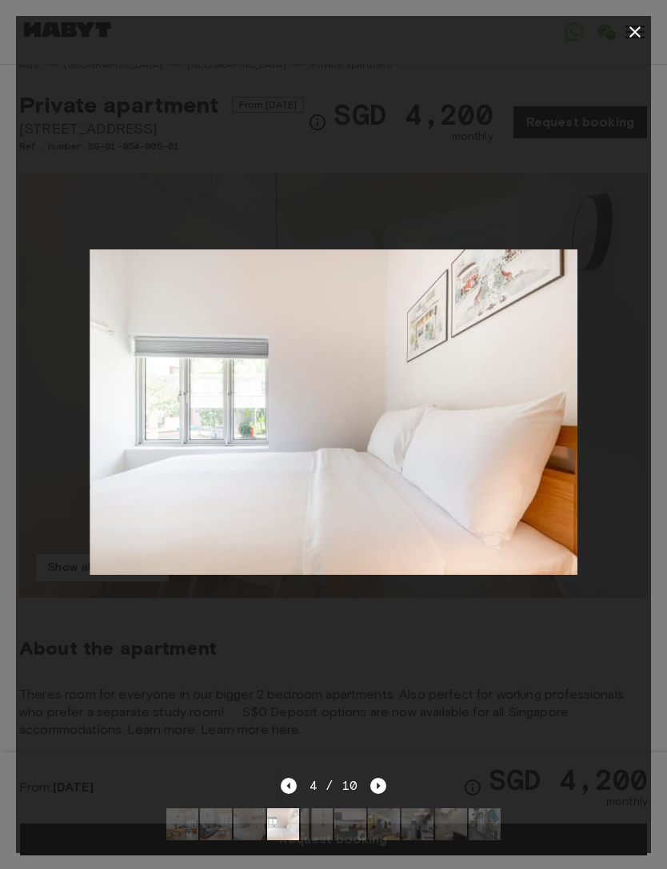
click at [389, 781] on div "4 / 10" at bounding box center [333, 815] width 635 height 77
click at [382, 781] on icon "Next image" at bounding box center [378, 786] width 16 height 16
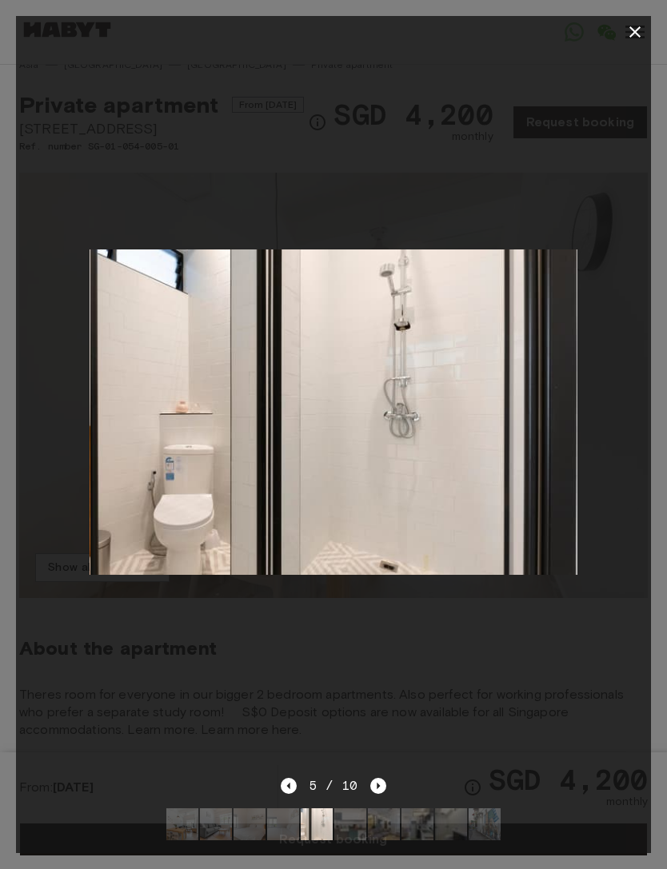
click at [384, 782] on icon "Next image" at bounding box center [378, 786] width 16 height 16
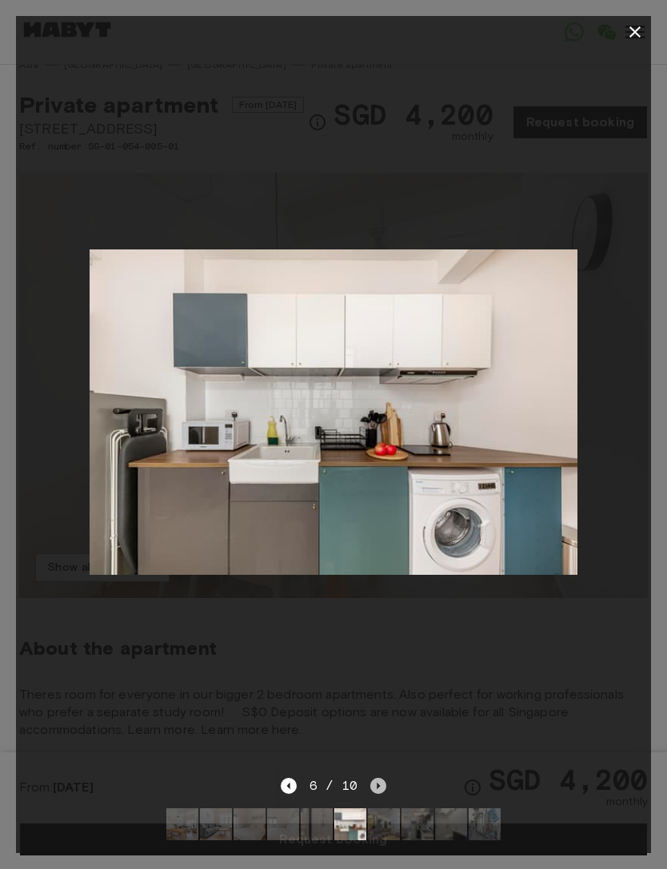
click at [385, 783] on icon "Next image" at bounding box center [378, 786] width 16 height 16
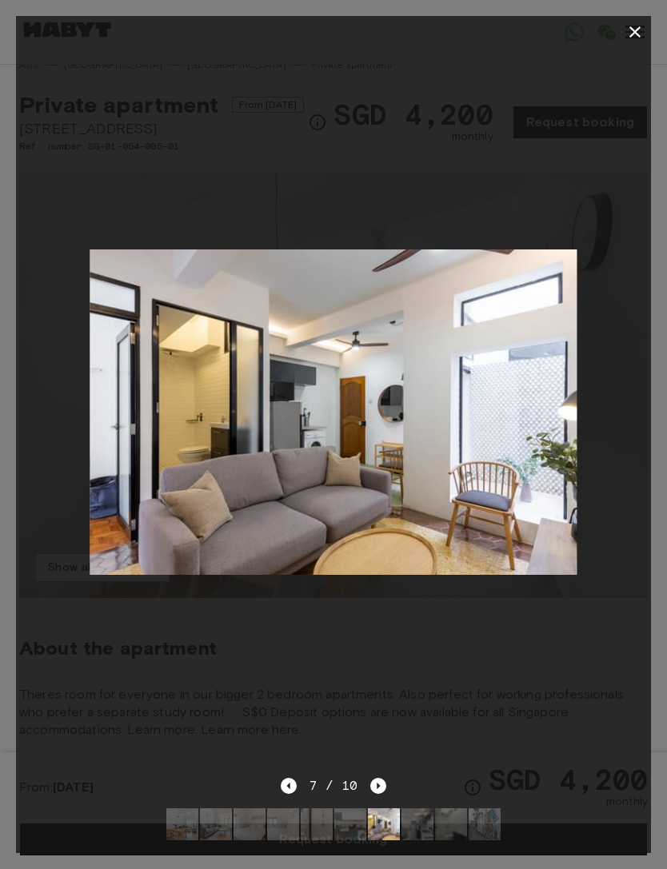
click at [382, 785] on icon "Next image" at bounding box center [378, 786] width 16 height 16
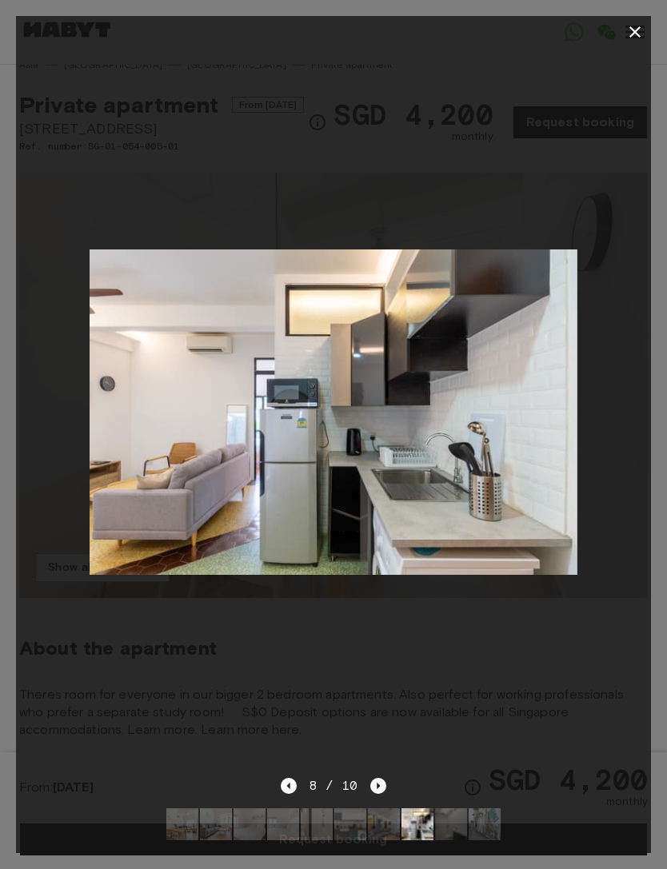
click at [384, 781] on icon "Next image" at bounding box center [378, 786] width 16 height 16
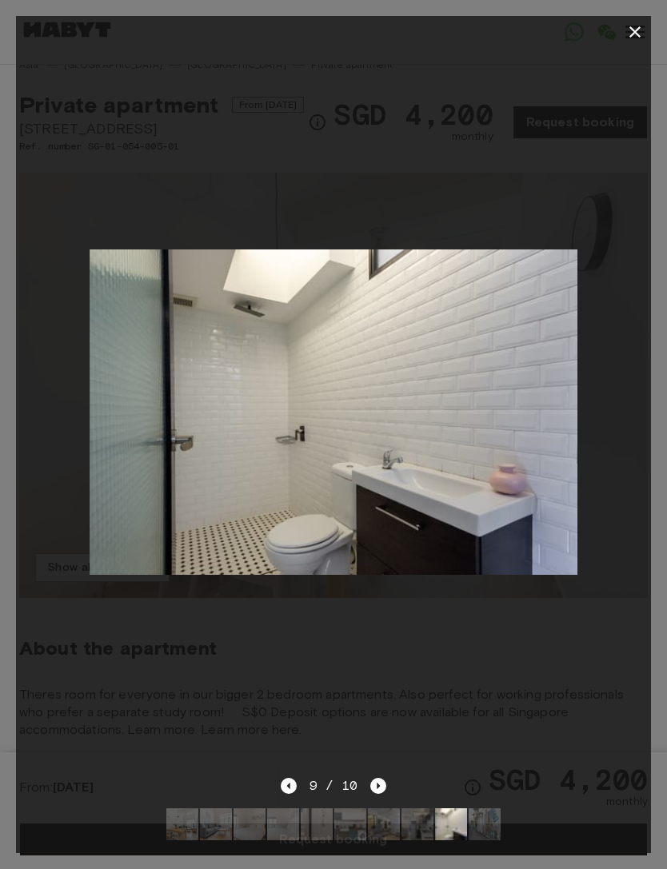
click at [382, 781] on icon "Next image" at bounding box center [378, 786] width 16 height 16
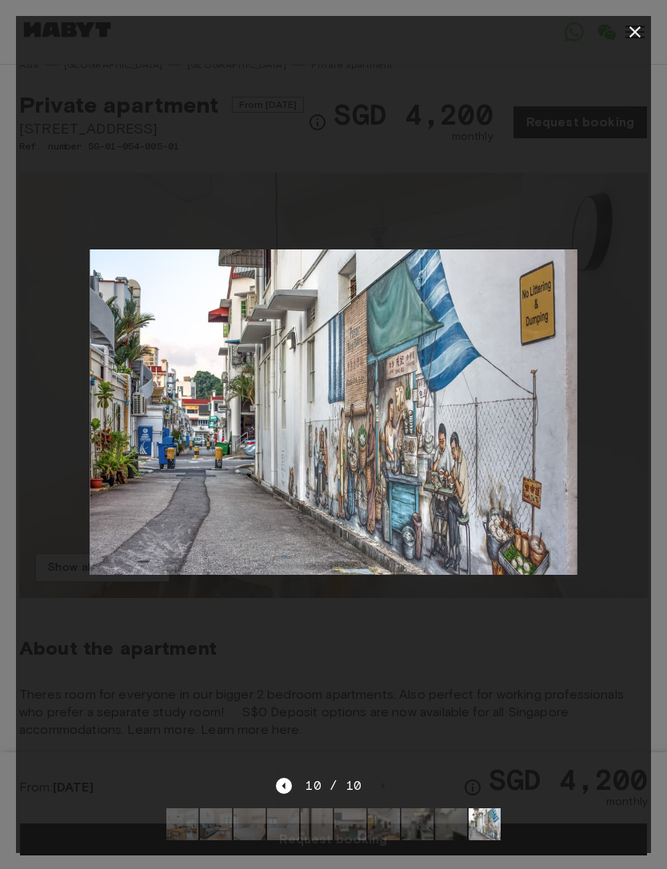
click at [450, 706] on div at bounding box center [333, 412] width 635 height 729
click at [640, 34] on icon "button" at bounding box center [635, 31] width 19 height 19
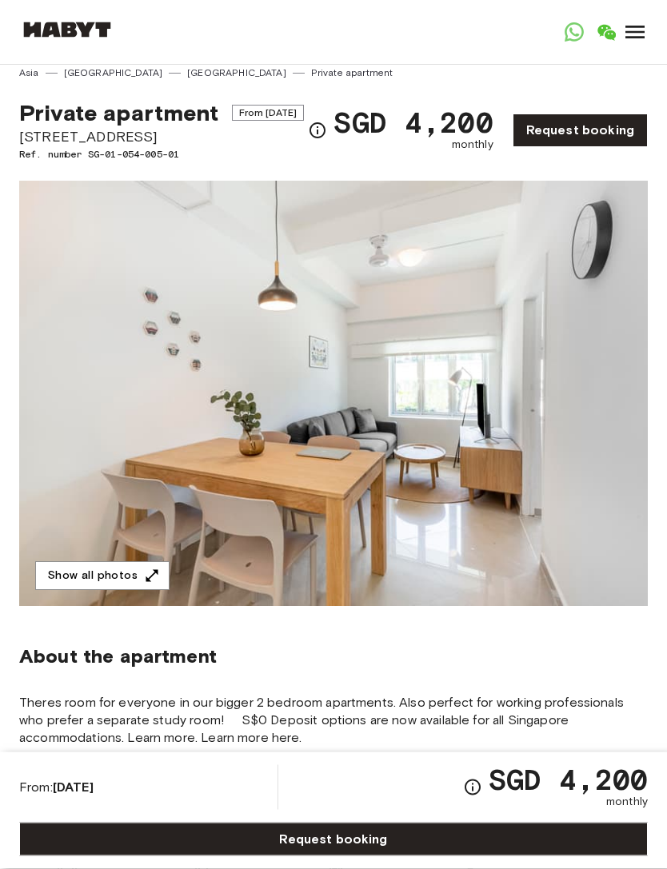
scroll to position [1, 0]
